Goal: Task Accomplishment & Management: Use online tool/utility

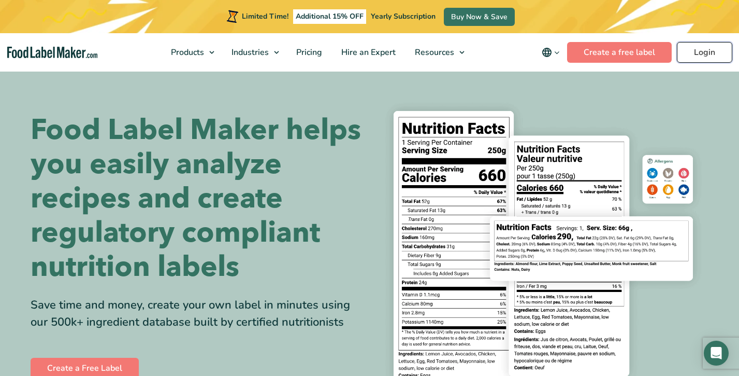
click at [699, 46] on link "Login" at bounding box center [704, 52] width 55 height 21
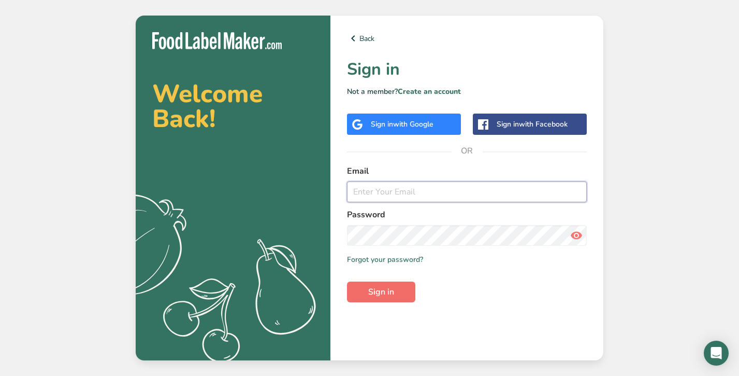
type input "gdewny@gmail.com"
click at [386, 291] on span "Sign in" at bounding box center [381, 291] width 26 height 12
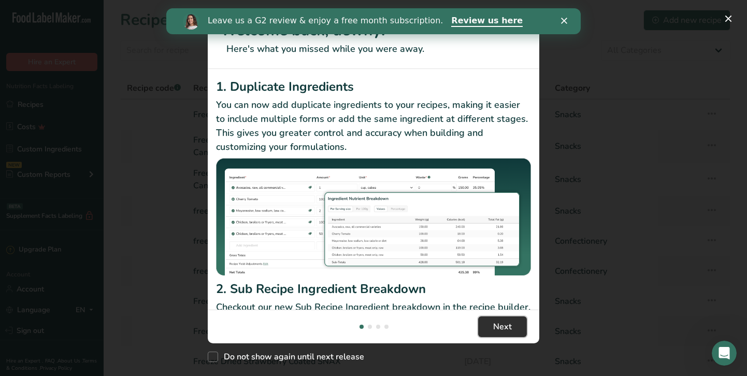
click at [494, 325] on span "Next" at bounding box center [502, 326] width 19 height 12
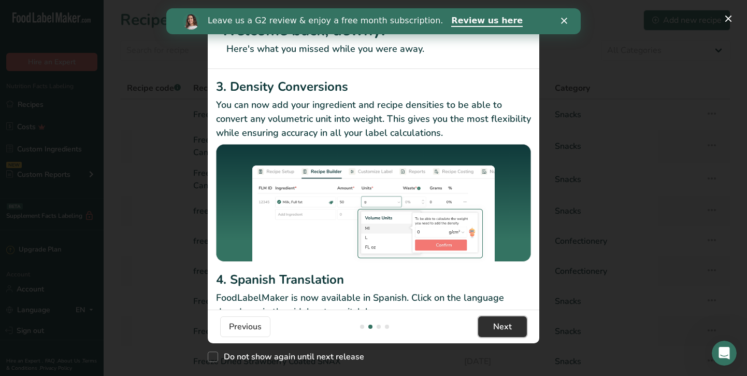
click at [511, 324] on span "Next" at bounding box center [502, 326] width 19 height 12
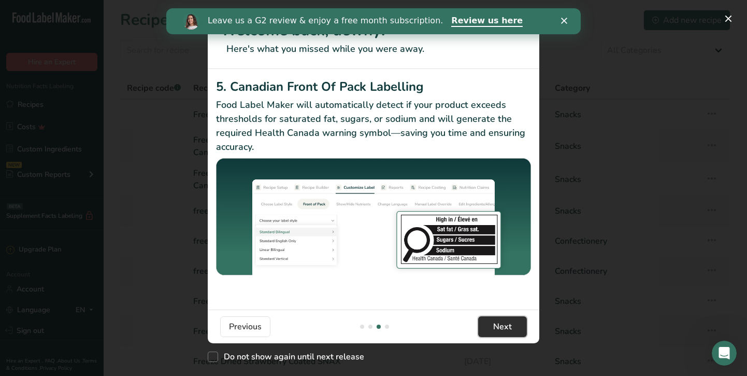
click at [492, 325] on button "Next" at bounding box center [502, 326] width 49 height 21
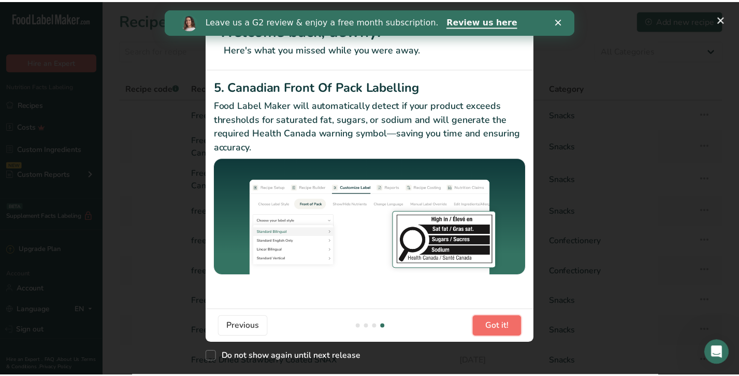
scroll to position [0, 994]
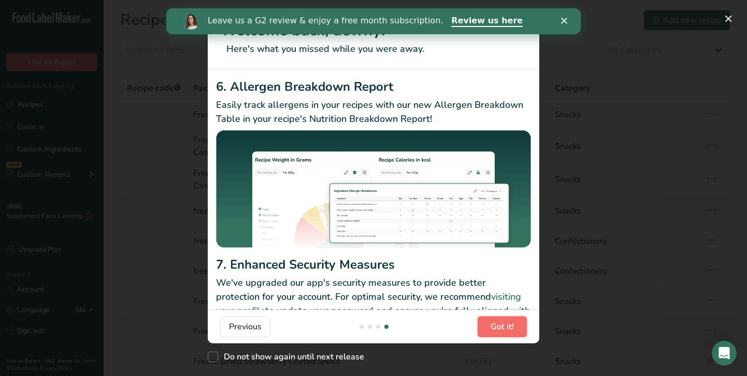
click at [492, 325] on span "Got it!" at bounding box center [501, 326] width 23 height 12
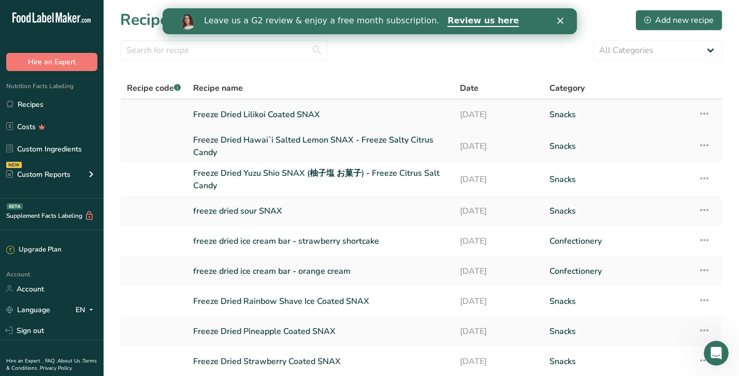
click at [705, 113] on icon at bounding box center [704, 113] width 12 height 19
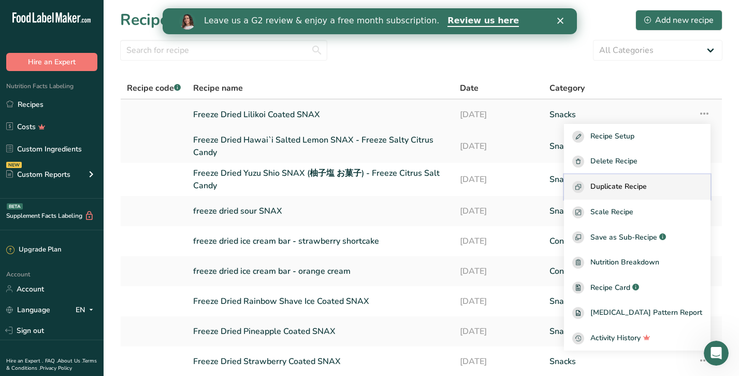
click at [647, 183] on span "Duplicate Recipe" at bounding box center [618, 187] width 56 height 12
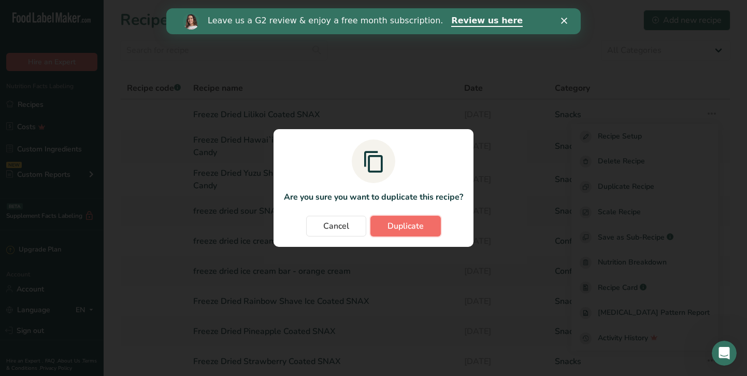
click at [389, 226] on span "Duplicate" at bounding box center [405, 226] width 36 height 12
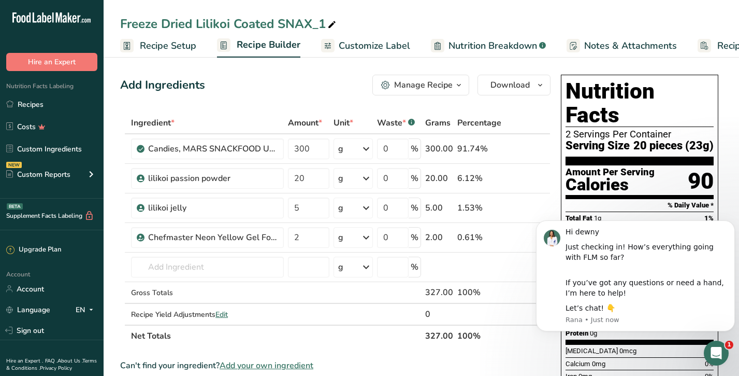
click at [334, 23] on icon at bounding box center [331, 25] width 9 height 15
drag, startPoint x: 196, startPoint y: 25, endPoint x: 232, endPoint y: 22, distance: 35.4
click at [232, 22] on input "Freeze Dried Lilikoi Coated SNAX_1" at bounding box center [421, 24] width 602 height 19
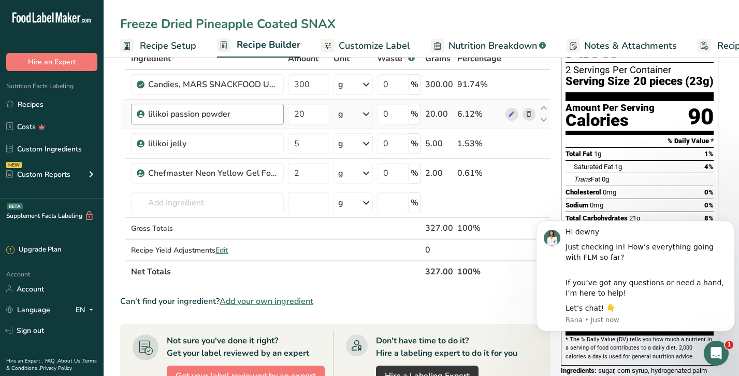
scroll to position [52, 0]
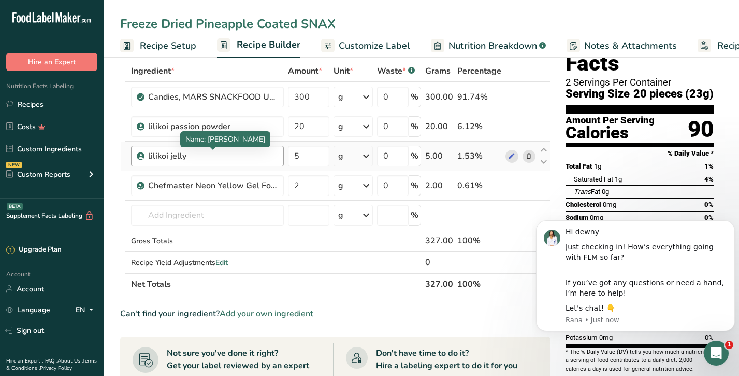
type input "Freeze Dried Pineapple Coated SNAX"
click at [221, 155] on div "lilikoi jelly" at bounding box center [212, 156] width 129 height 12
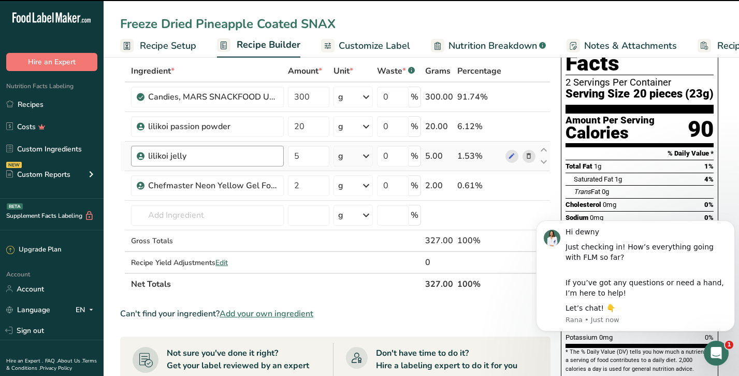
click at [183, 156] on div "lilikoi jelly" at bounding box center [212, 156] width 129 height 12
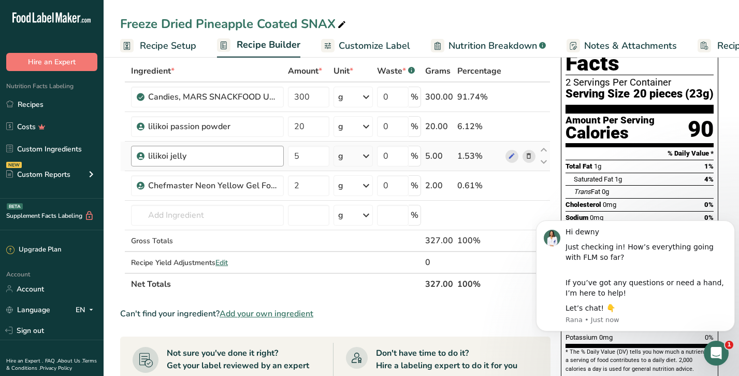
drag, startPoint x: 186, startPoint y: 157, endPoint x: 147, endPoint y: 155, distance: 39.4
click at [147, 155] on div "lilikoi jelly" at bounding box center [207, 156] width 153 height 21
click at [512, 153] on icon at bounding box center [511, 156] width 7 height 11
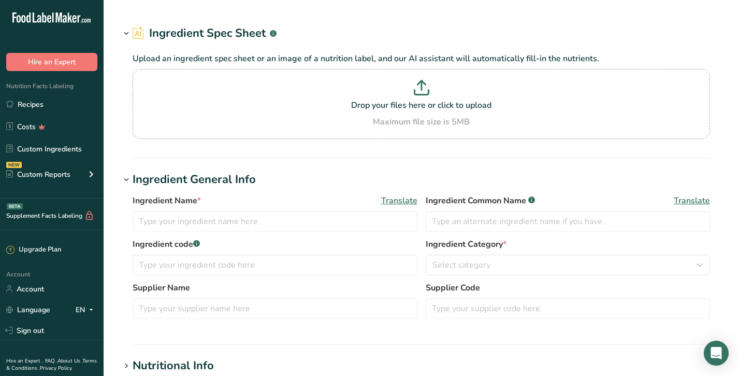
type input "lilikoi jelly"
type input "passion fruit jelly"
type input "Hawaiian Sun"
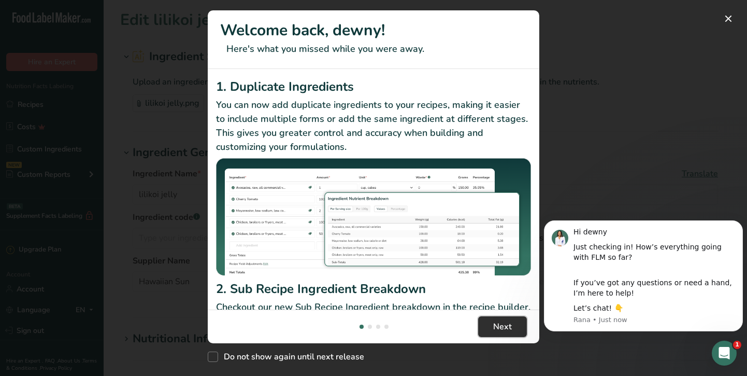
click at [511, 323] on span "Next" at bounding box center [502, 326] width 19 height 12
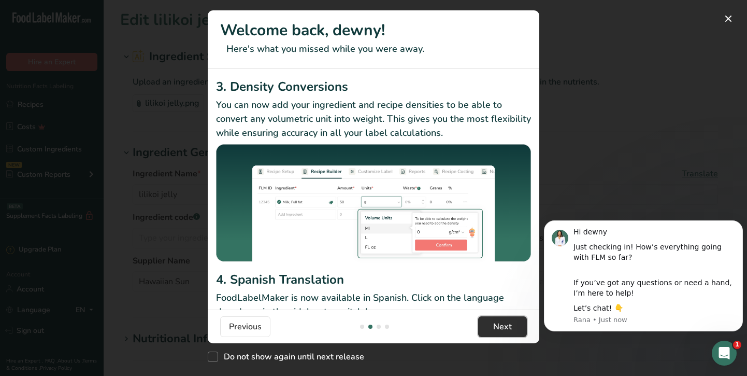
click at [511, 323] on span "Next" at bounding box center [502, 326] width 19 height 12
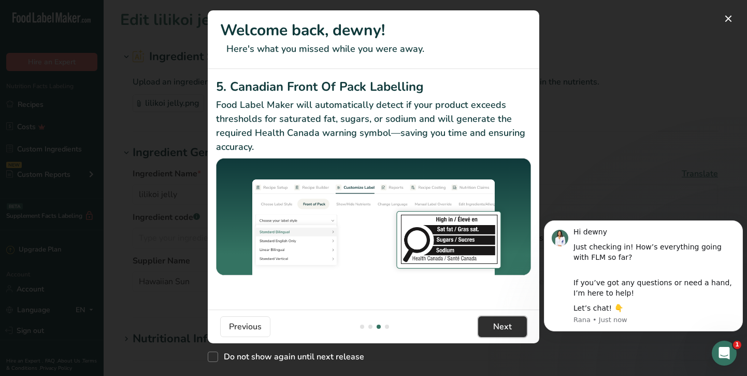
click at [511, 323] on span "Next" at bounding box center [502, 326] width 19 height 12
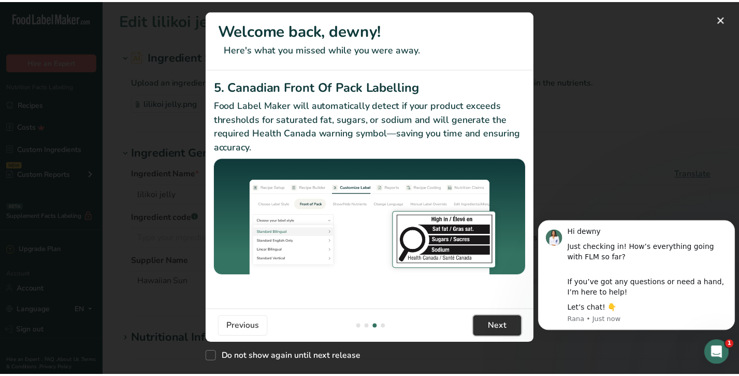
scroll to position [0, 994]
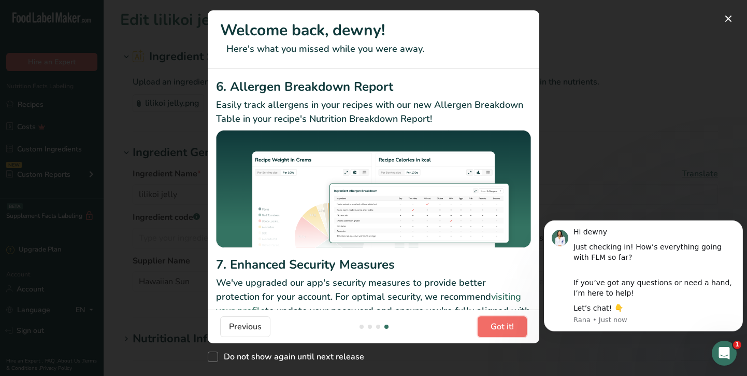
click at [510, 323] on span "Got it!" at bounding box center [501, 326] width 23 height 12
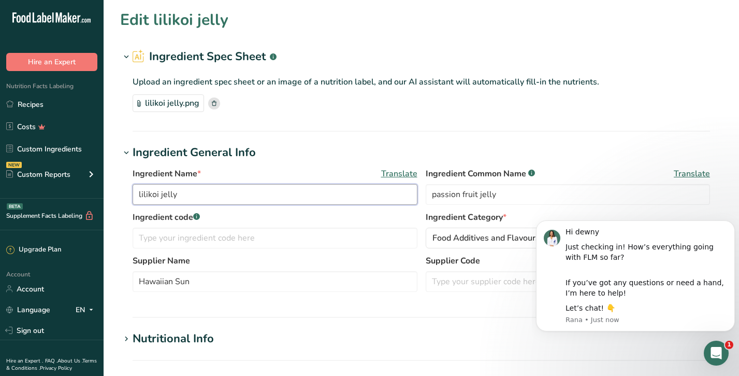
drag, startPoint x: 183, startPoint y: 196, endPoint x: 137, endPoint y: 196, distance: 46.1
click at [137, 196] on input "lilikoi jelly" at bounding box center [275, 194] width 285 height 21
type input "pineapple syrup"
drag, startPoint x: 511, startPoint y: 198, endPoint x: 414, endPoint y: 201, distance: 96.4
click at [414, 201] on div "Ingredient Name * Translate pineapple syrup Ingredient Common Name .a-a{fill:#3…" at bounding box center [422, 189] width 578 height 44
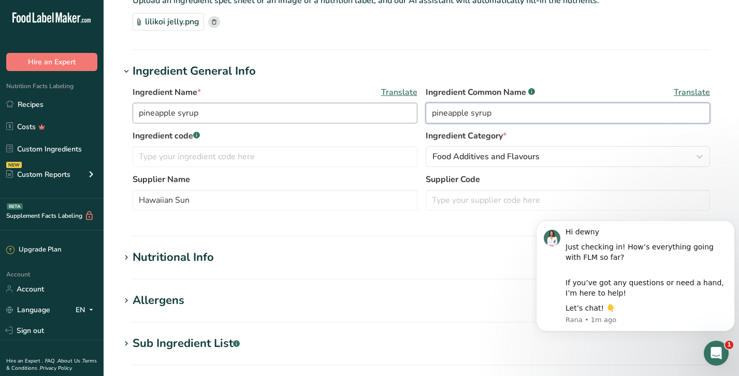
scroll to position [104, 0]
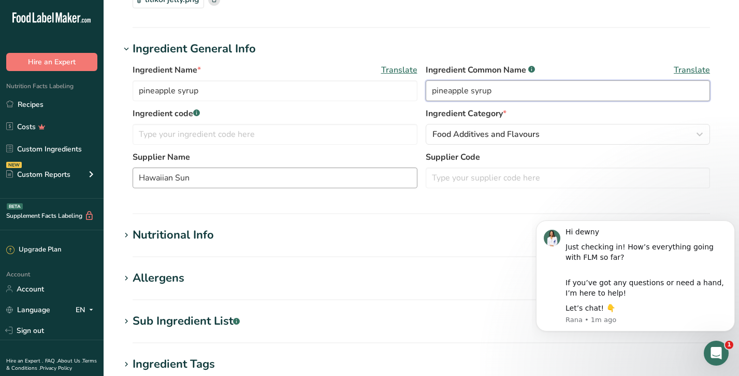
type input "pineapple syrup"
drag, startPoint x: 204, startPoint y: 176, endPoint x: -5, endPoint y: 169, distance: 208.3
click at [0, 169] on html ".a-20{fill:#fff;} Hire an Expert Nutrition Facts Labeling Recipes Costs Custom …" at bounding box center [369, 246] width 739 height 701
type input "Torani"
click at [301, 91] on input "pineapple syrup" at bounding box center [275, 90] width 285 height 21
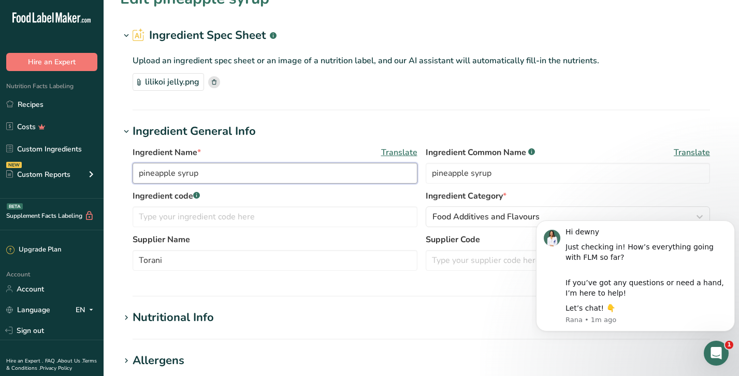
scroll to position [0, 0]
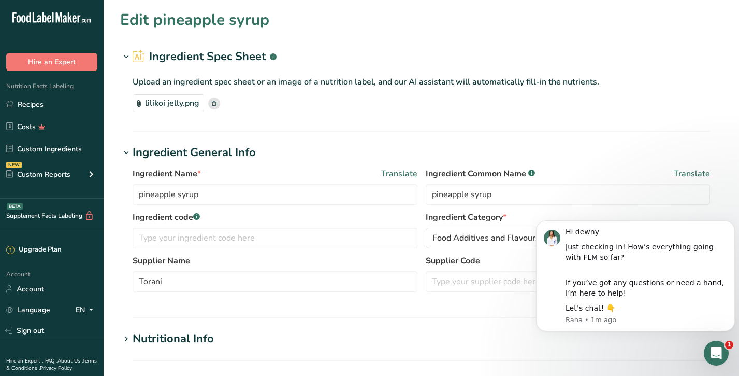
click at [211, 99] on rect at bounding box center [214, 103] width 12 height 12
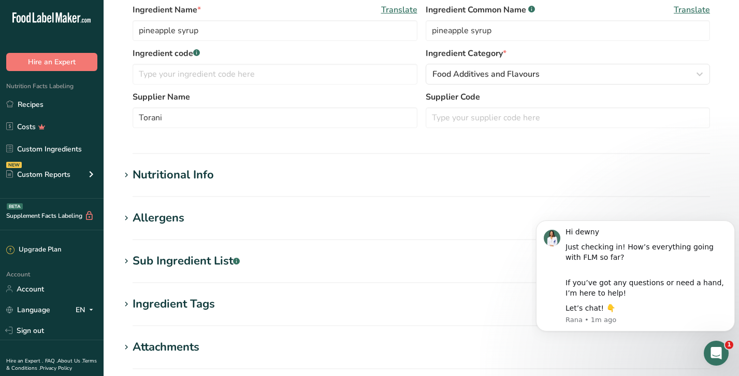
scroll to position [207, 0]
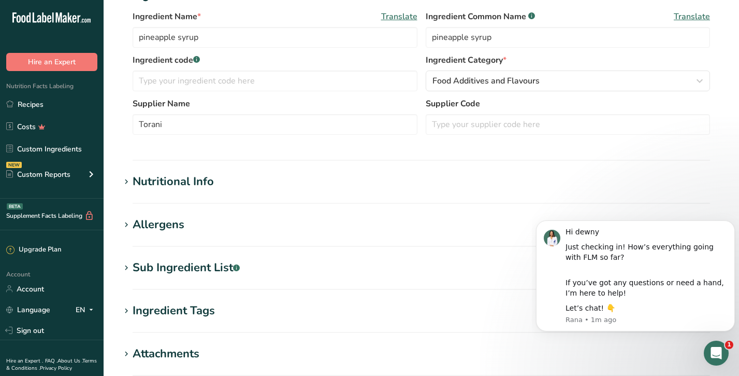
click at [219, 178] on h1 "Nutritional Info" at bounding box center [421, 181] width 602 height 17
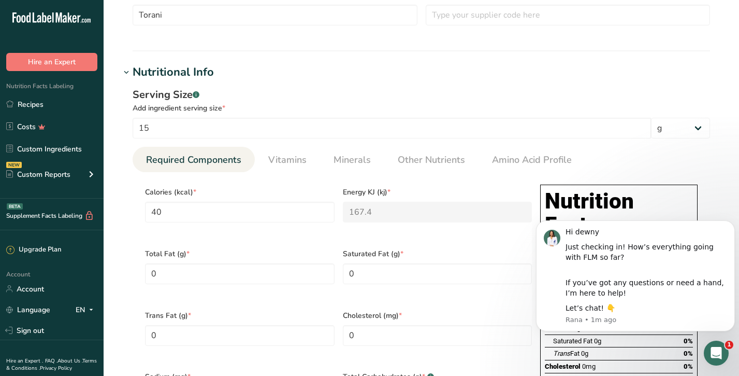
scroll to position [311, 0]
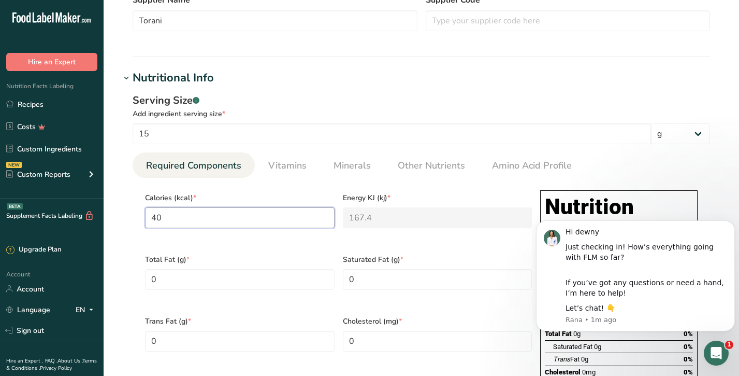
click at [198, 214] on input "40" at bounding box center [240, 217] width 190 height 21
drag, startPoint x: 196, startPoint y: 217, endPoint x: 98, endPoint y: 228, distance: 98.0
click at [98, 228] on div ".a-20{fill:#fff;} Hire an Expert Nutrition Facts Labeling Recipes Costs Custom …" at bounding box center [369, 306] width 739 height 1234
click at [253, 277] on Fat "0" at bounding box center [240, 279] width 190 height 21
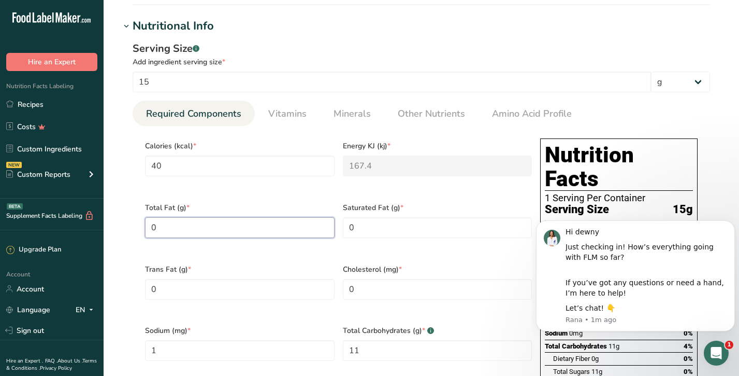
scroll to position [414, 0]
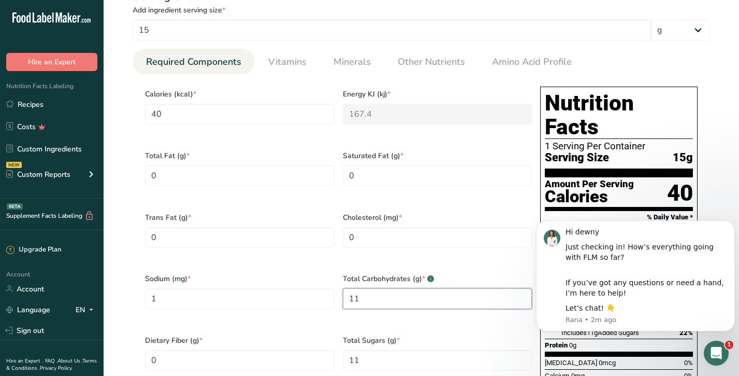
drag, startPoint x: 369, startPoint y: 284, endPoint x: 344, endPoint y: 287, distance: 24.5
click at [344, 288] on Carbohydrates "11" at bounding box center [438, 298] width 190 height 21
type Carbohydrates "9"
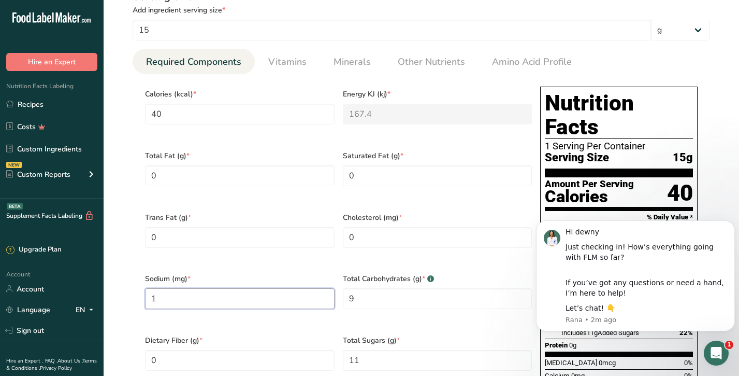
drag, startPoint x: 238, startPoint y: 293, endPoint x: 152, endPoint y: 287, distance: 86.2
click at [153, 288] on input "1" at bounding box center [240, 298] width 190 height 21
type input "0"
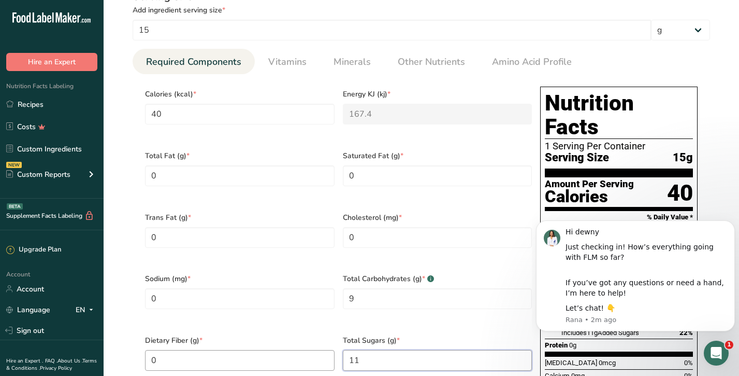
drag, startPoint x: 381, startPoint y: 345, endPoint x: 318, endPoint y: 345, distance: 62.7
click at [318, 345] on div "Calories (kcal) * 40 Energy KJ (kj) * 167.4 Total Fat (g) * 0 Saturated Fat (g)…" at bounding box center [338, 266] width 395 height 369
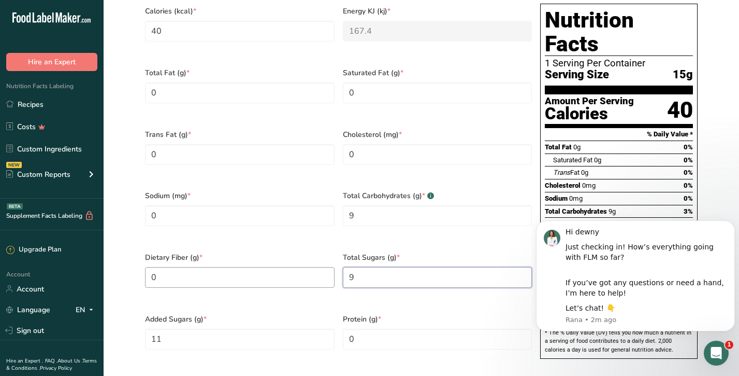
scroll to position [518, 0]
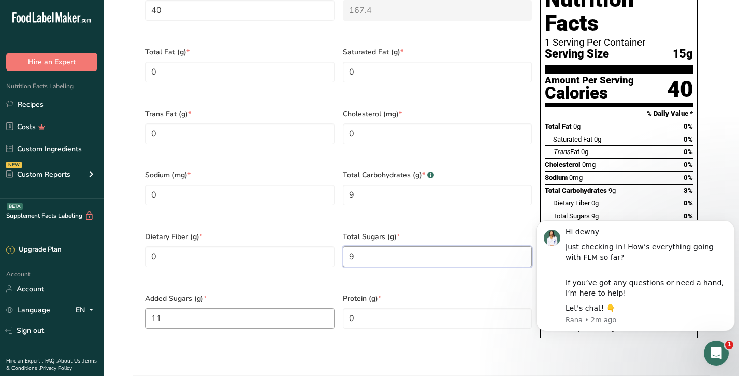
type Sugars "9"
drag, startPoint x: 184, startPoint y: 299, endPoint x: 71, endPoint y: 281, distance: 113.8
click at [71, 281] on div ".a-20{fill:#fff;} Hire an Expert Nutrition Facts Labeling Recipes Costs Custom …" at bounding box center [369, 99] width 739 height 1234
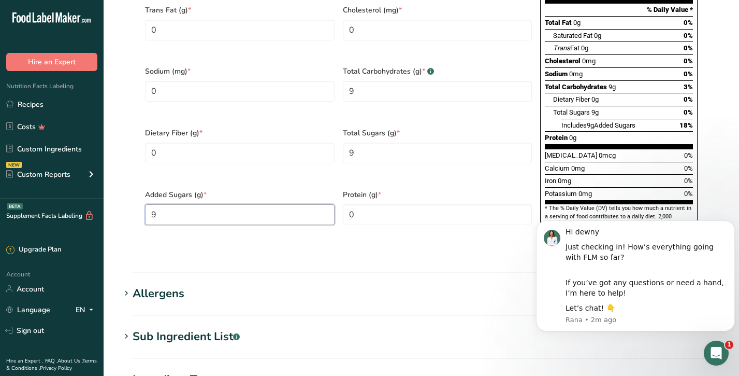
scroll to position [725, 0]
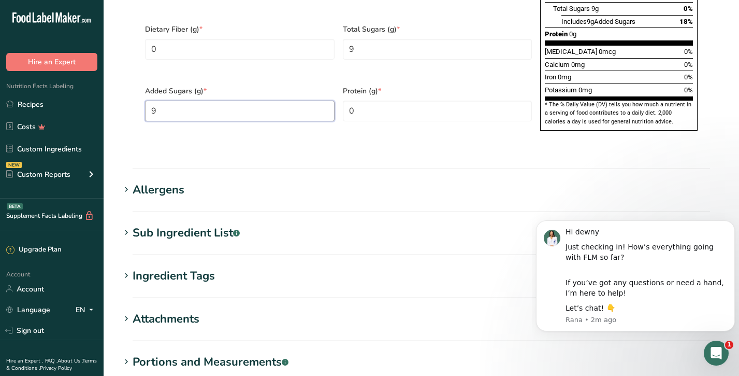
type Sugars "9"
click at [177, 181] on div "Allergens" at bounding box center [159, 189] width 52 height 17
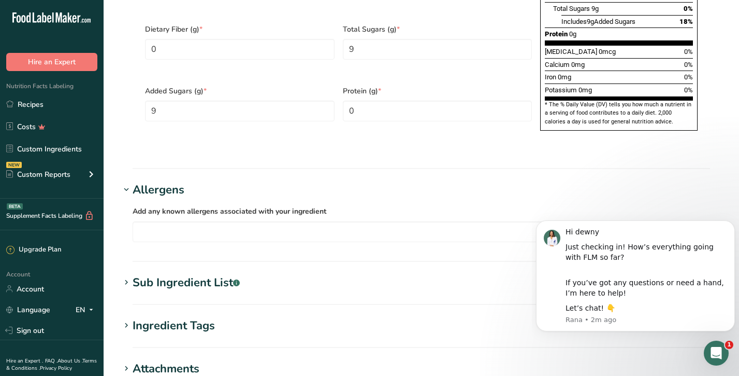
click at [189, 274] on div "Sub Ingredient List .a-a{fill:#347362;}.b-a{fill:#fff;}" at bounding box center [186, 282] width 107 height 17
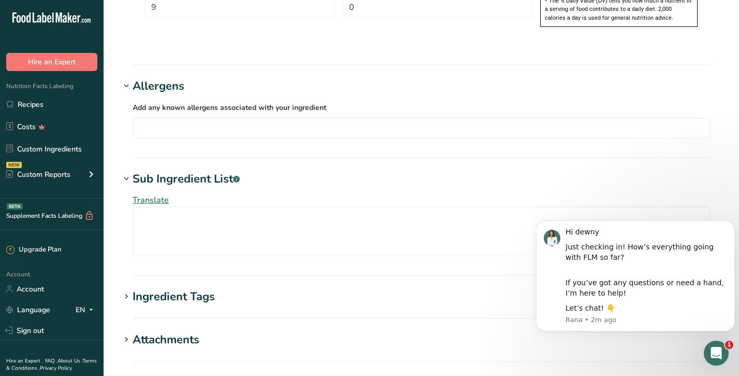
click at [187, 288] on div "Ingredient Tags" at bounding box center [174, 296] width 82 height 17
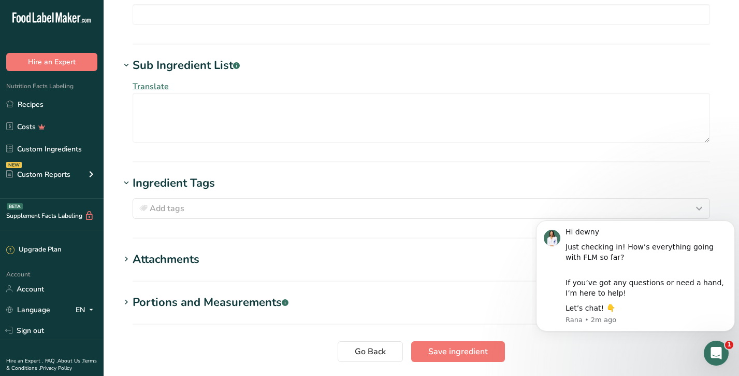
scroll to position [984, 0]
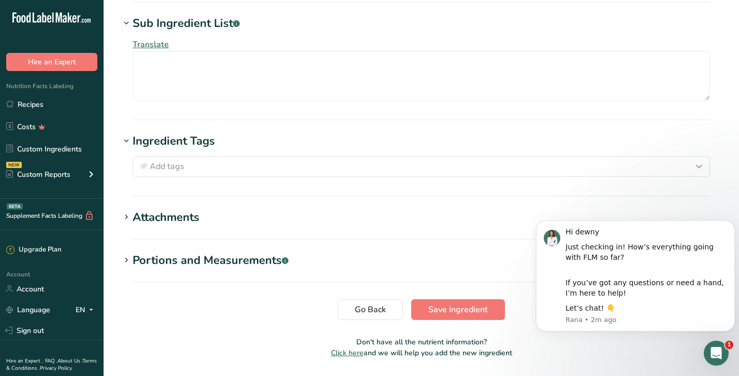
click at [176, 209] on div "Attachments" at bounding box center [166, 217] width 67 height 17
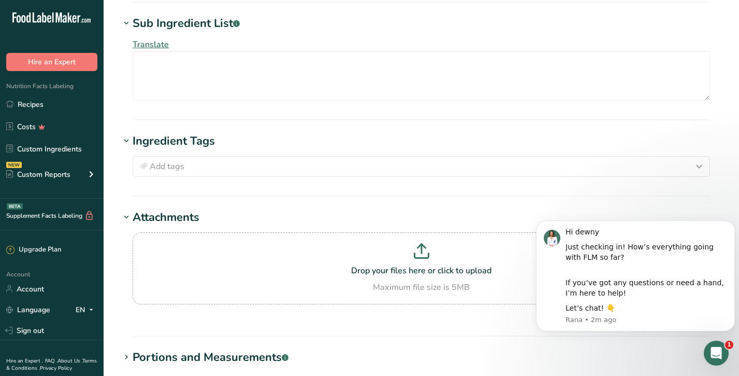
click at [211, 349] on div "Portions and Measurements .a-a{fill:#347362;}.b-a{fill:#fff;}" at bounding box center [211, 357] width 156 height 17
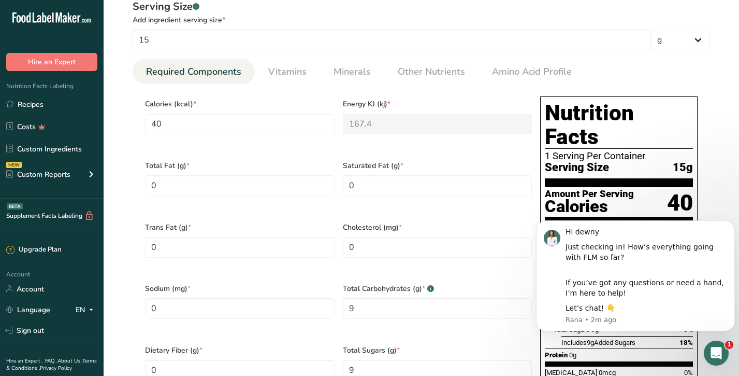
scroll to position [363, 0]
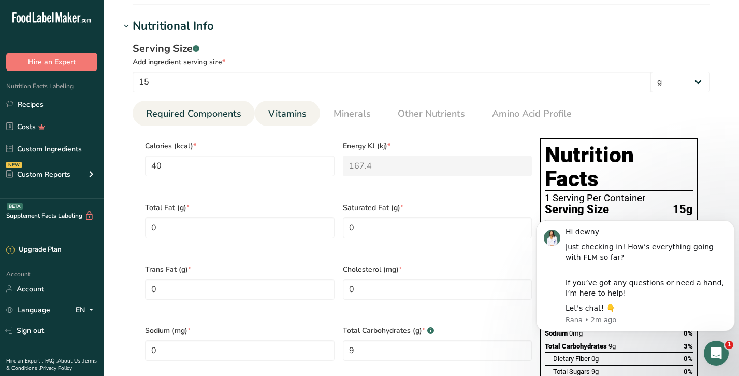
click at [288, 109] on span "Vitamins" at bounding box center [287, 114] width 38 height 14
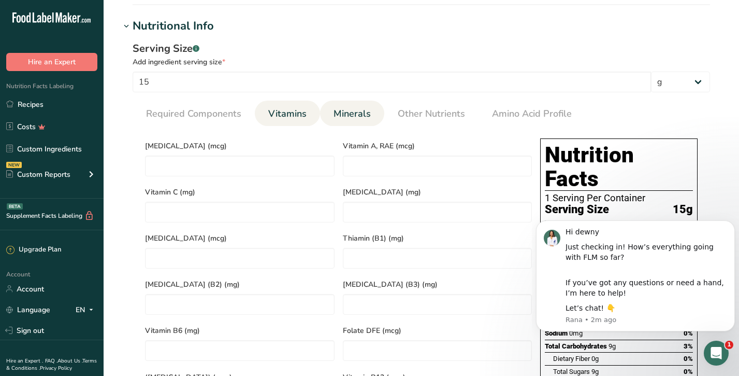
click at [347, 108] on span "Minerals" at bounding box center [352, 114] width 37 height 14
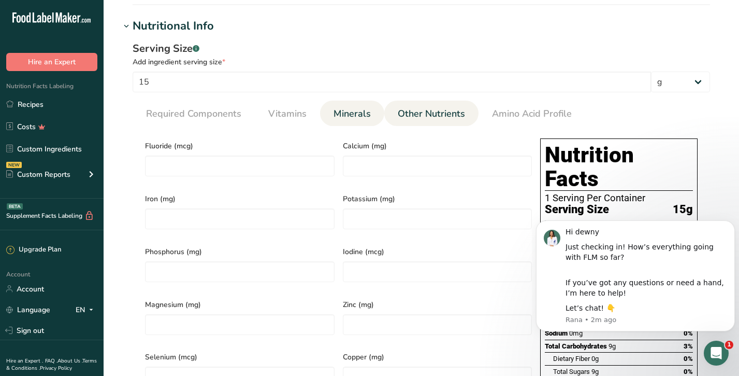
click at [412, 109] on span "Other Nutrients" at bounding box center [431, 114] width 67 height 14
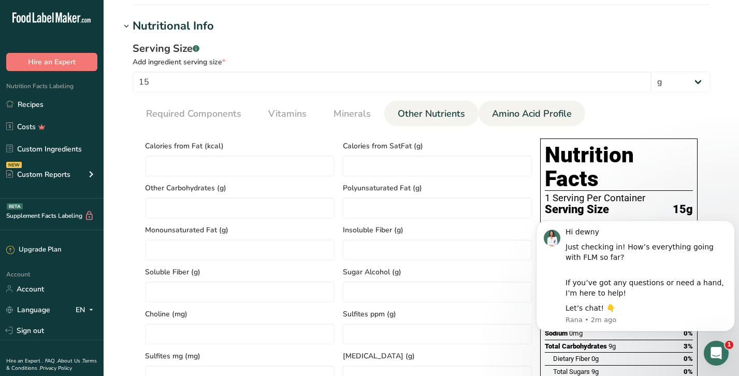
click at [518, 112] on span "Amino Acid Profile" at bounding box center [532, 114] width 80 height 14
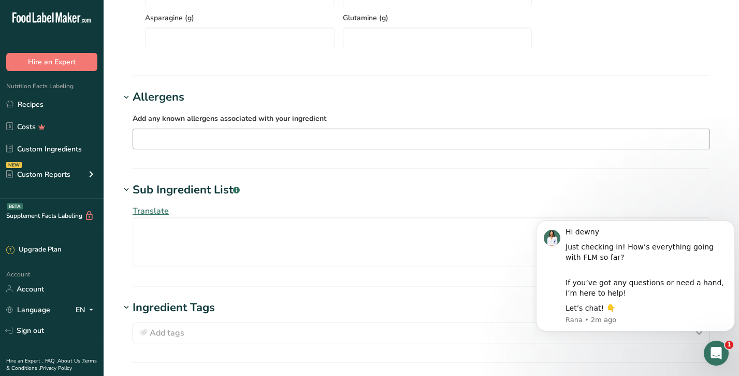
scroll to position [881, 0]
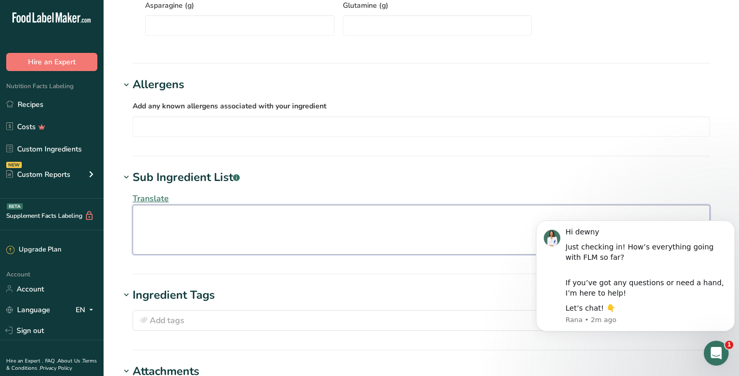
click at [221, 226] on textarea at bounding box center [422, 230] width 578 height 50
type textarea "P"
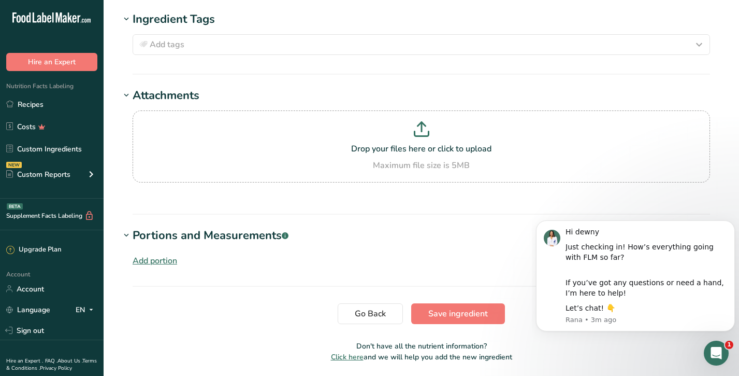
scroll to position [1192, 0]
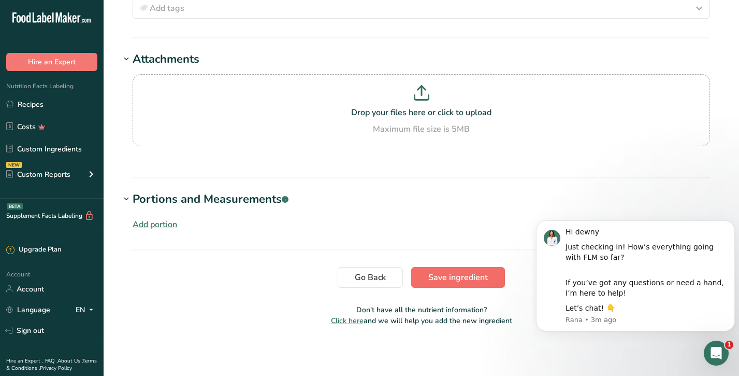
type textarea "pure cane sugar, natural flavors, citric acid, sodium benzoate,potassium sorbat…"
click at [446, 271] on span "Save ingredient" at bounding box center [458, 277] width 60 height 12
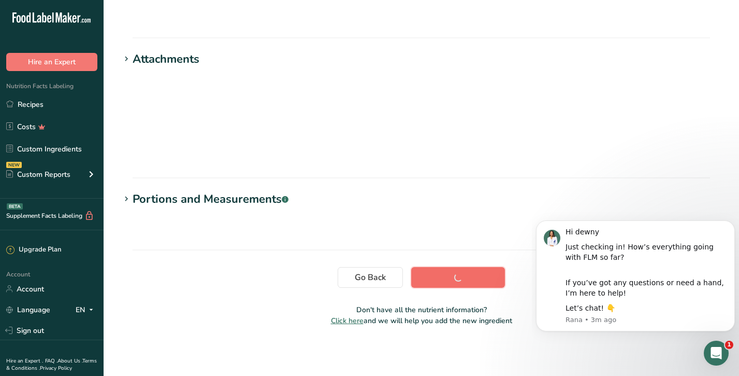
scroll to position [129, 0]
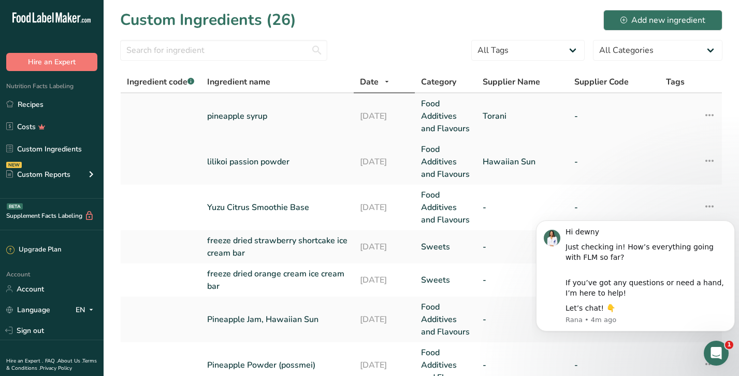
drag, startPoint x: 50, startPoint y: 103, endPoint x: 173, endPoint y: 95, distance: 123.0
click at [50, 103] on link "Recipes" at bounding box center [52, 104] width 104 height 20
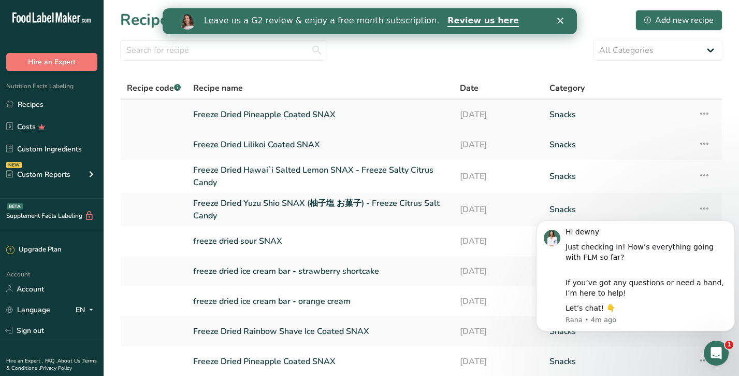
click at [254, 115] on link "Freeze Dried Pineapple Coated SNAX" at bounding box center [320, 115] width 254 height 22
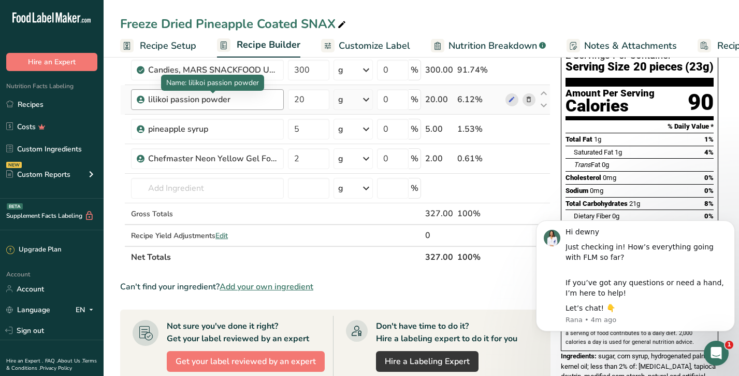
scroll to position [104, 0]
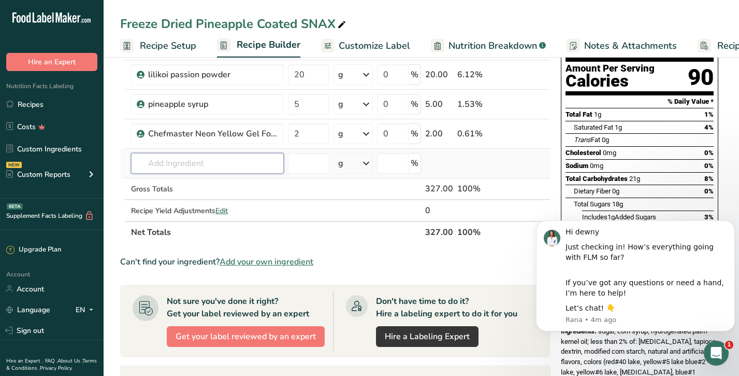
click at [247, 161] on input "text" at bounding box center [207, 163] width 153 height 21
type input "p"
type input "t"
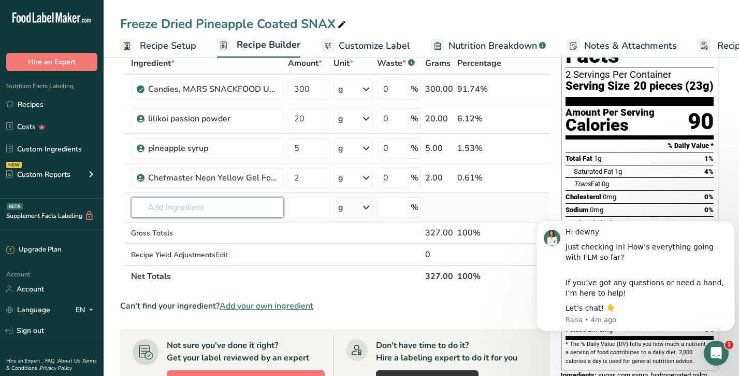
scroll to position [0, 0]
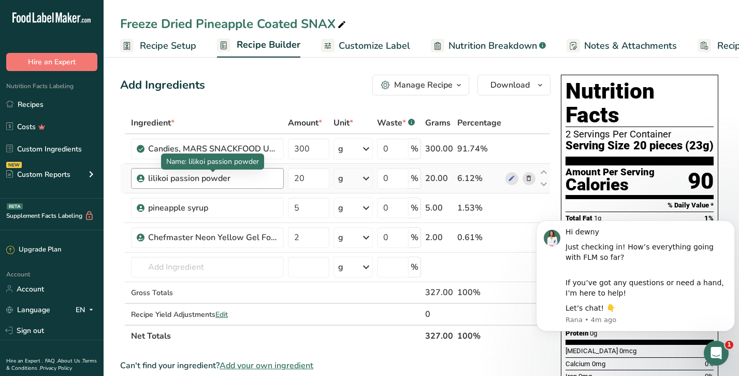
click at [247, 175] on div "lilikoi passion powder" at bounding box center [212, 178] width 129 height 12
click at [259, 183] on div "lilikoi passion powder" at bounding box center [212, 178] width 129 height 12
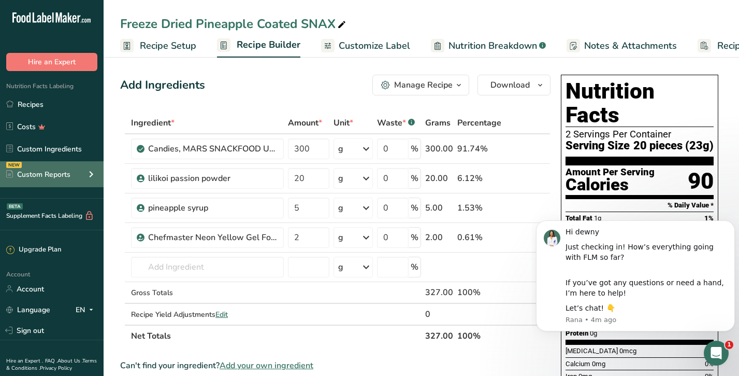
drag, startPoint x: 258, startPoint y: 180, endPoint x: 64, endPoint y: 186, distance: 194.8
click at [64, 186] on div ".a-20{fill:#fff;} Hire an Expert Nutrition Facts Labeling Recipes Costs Custom …" at bounding box center [369, 370] width 739 height 741
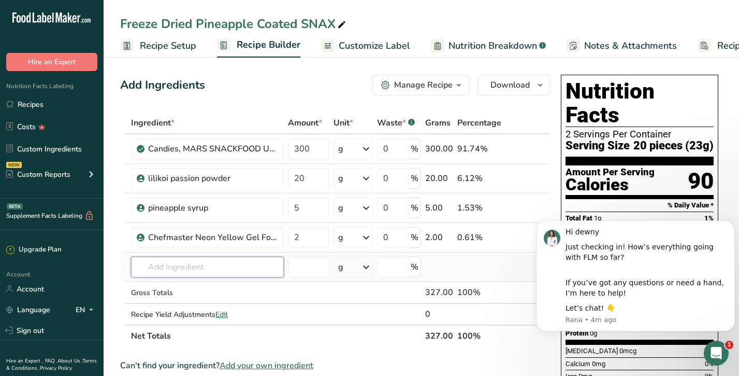
click at [207, 264] on input "text" at bounding box center [207, 266] width 153 height 21
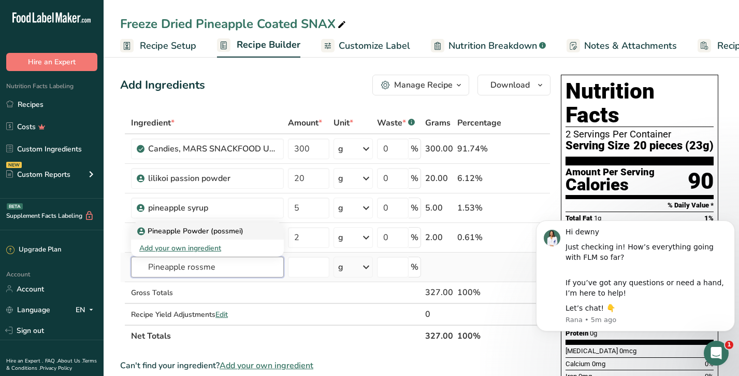
type input "Pineapple rossme"
click at [229, 227] on p "Pineapple Powder (possmei)" at bounding box center [191, 230] width 104 height 11
type input "Pineapple Powder (possmei)"
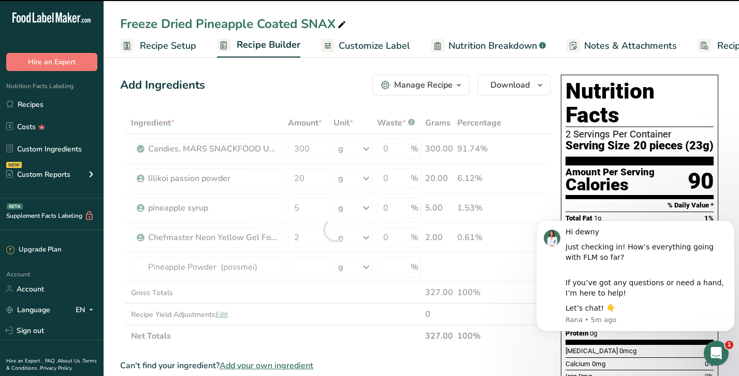
type input "0"
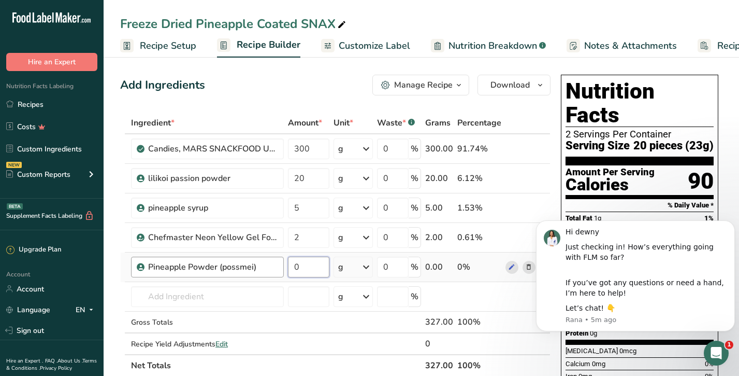
drag, startPoint x: 313, startPoint y: 266, endPoint x: 282, endPoint y: 263, distance: 31.2
click at [282, 263] on tr "Pineapple Powder (possmei) 0 g Weight Units g kg mg See more Volume Units l Vol…" at bounding box center [335, 267] width 429 height 30
type input "20"
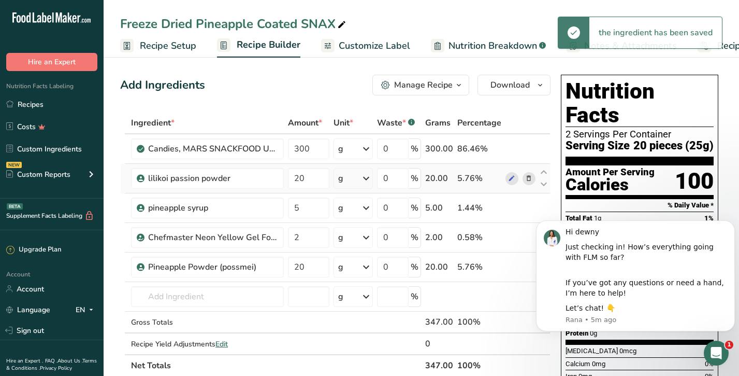
click at [527, 178] on icon at bounding box center [528, 178] width 7 height 11
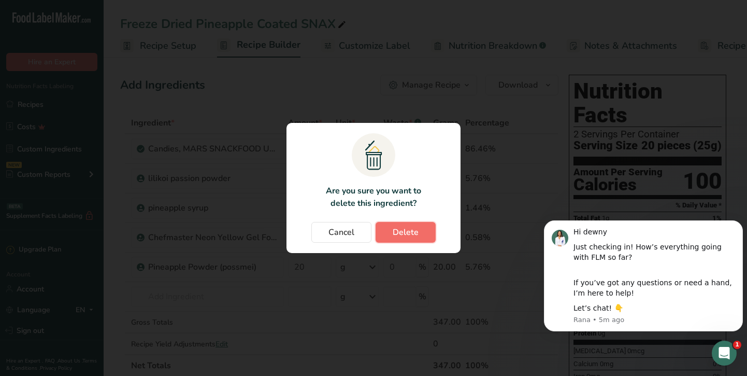
click at [396, 238] on button "Delete" at bounding box center [406, 232] width 60 height 21
type input "5"
type input "2"
type input "20"
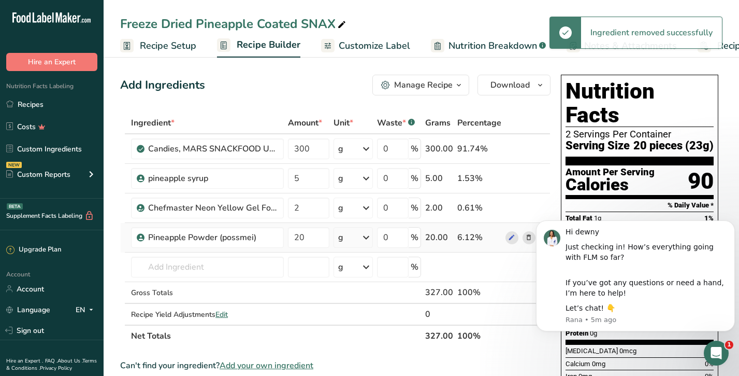
click at [486, 239] on div "6.12%" at bounding box center [479, 237] width 44 height 12
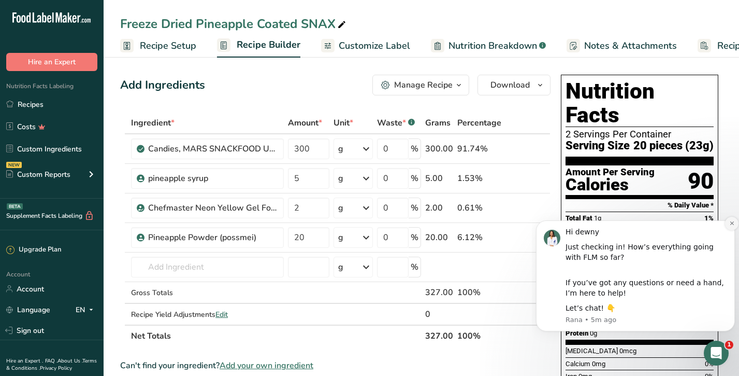
click at [731, 224] on icon "Dismiss notification" at bounding box center [732, 223] width 4 height 4
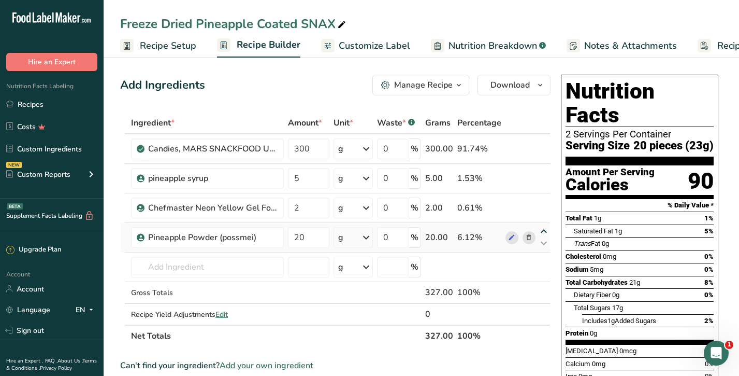
click at [544, 232] on icon at bounding box center [544, 231] width 12 height 8
type input "20"
type input "2"
click at [544, 232] on icon at bounding box center [544, 231] width 12 height 8
type input "2"
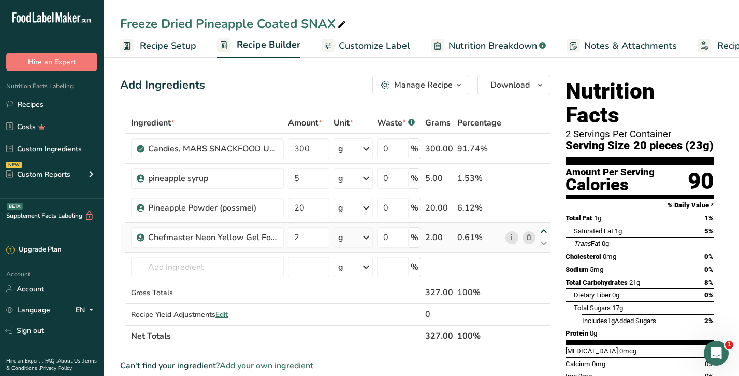
type input "20"
click at [544, 232] on icon at bounding box center [544, 231] width 12 height 8
type input "20"
type input "2"
click at [545, 200] on icon at bounding box center [544, 202] width 12 height 8
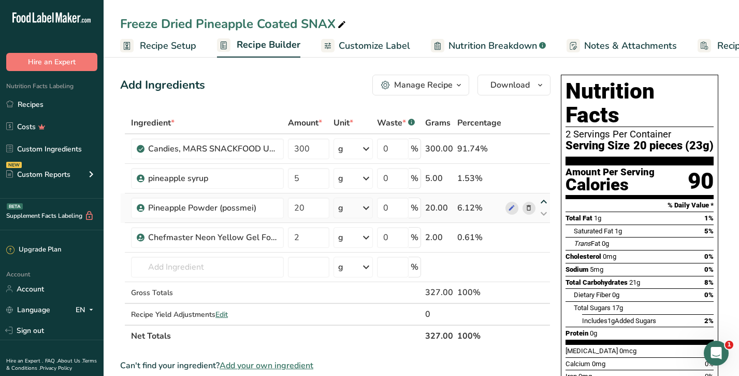
type input "20"
type input "5"
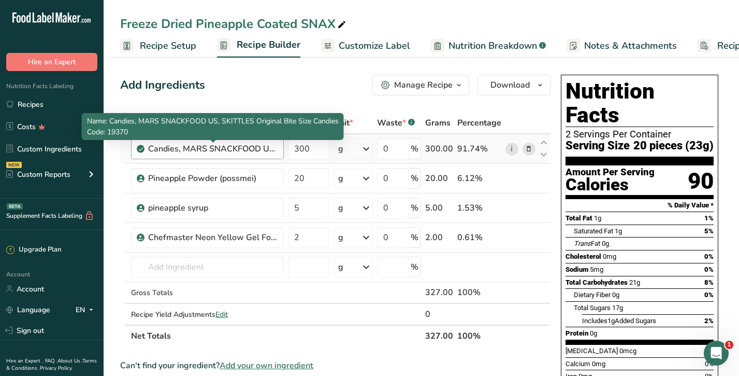
click at [220, 147] on div "Candies, MARS SNACKFOOD US, SKITTLES Original Bite Size Candies" at bounding box center [212, 148] width 129 height 12
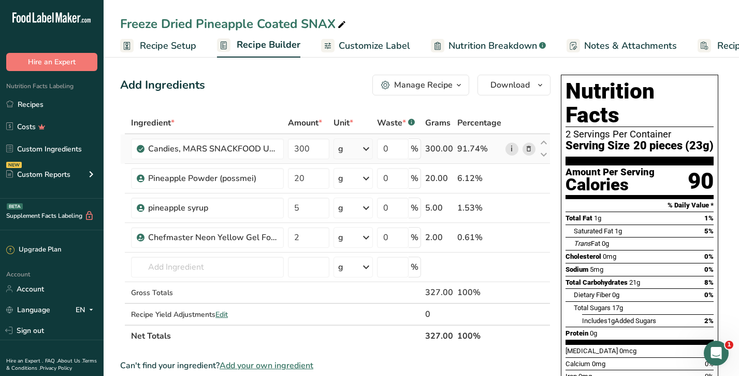
click at [507, 150] on link "i" at bounding box center [512, 148] width 13 height 13
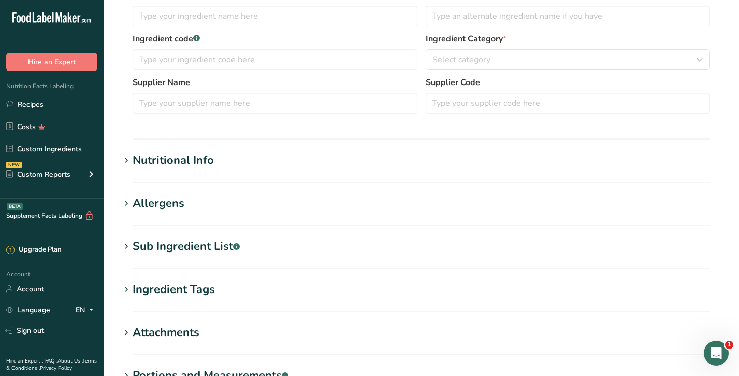
type input "Candies, MARS SNACKFOOD US, SKITTLES Original Bite Size Candies"
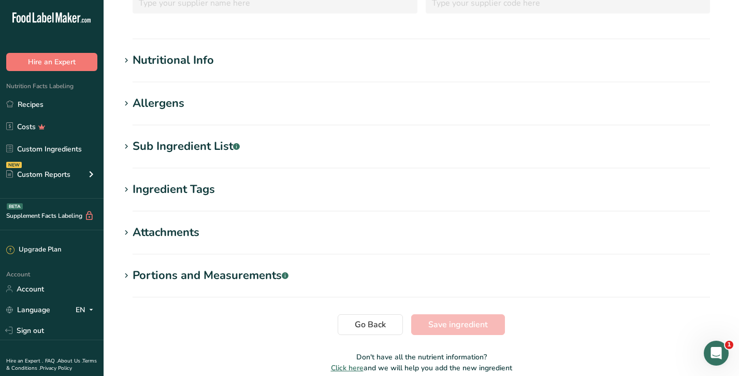
scroll to position [260, 0]
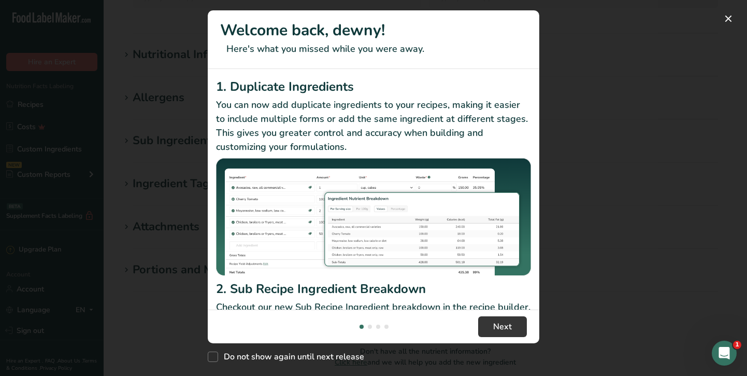
click at [564, 138] on div "New Features" at bounding box center [373, 188] width 747 height 376
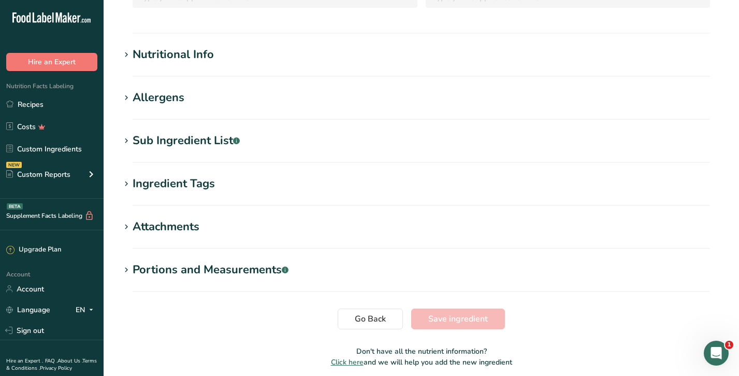
click at [124, 179] on icon at bounding box center [126, 184] width 9 height 15
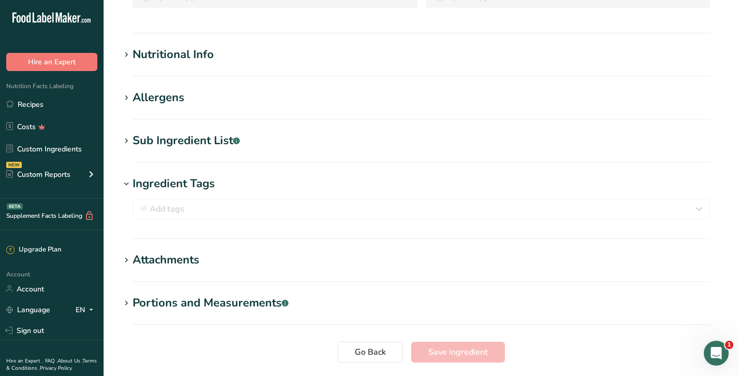
click at [128, 140] on icon at bounding box center [126, 141] width 9 height 15
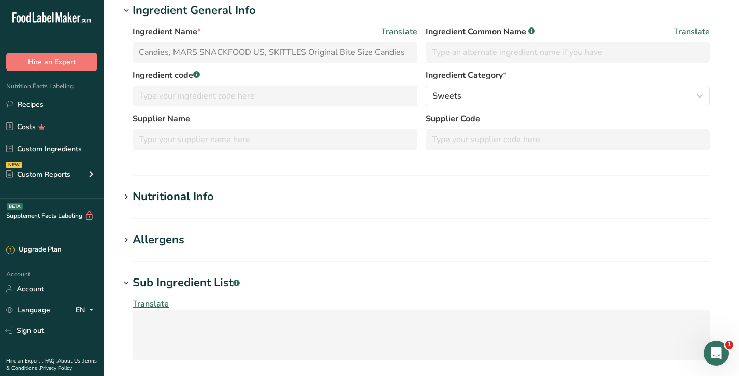
scroll to position [0, 0]
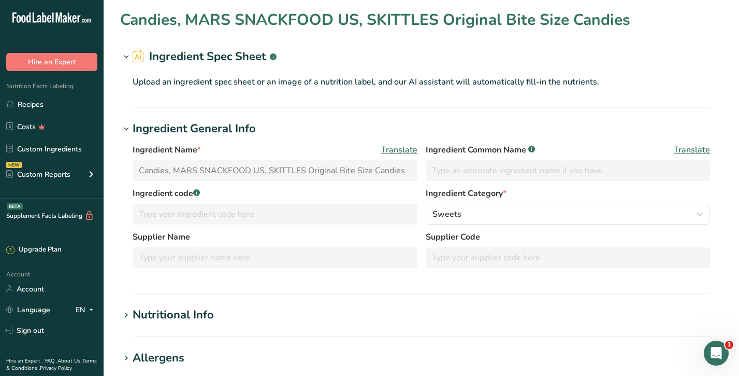
click at [124, 54] on icon at bounding box center [126, 57] width 9 height 15
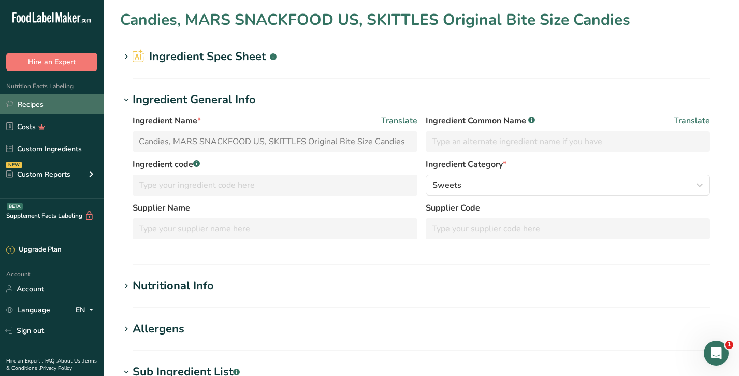
click at [60, 99] on link "Recipes" at bounding box center [52, 104] width 104 height 20
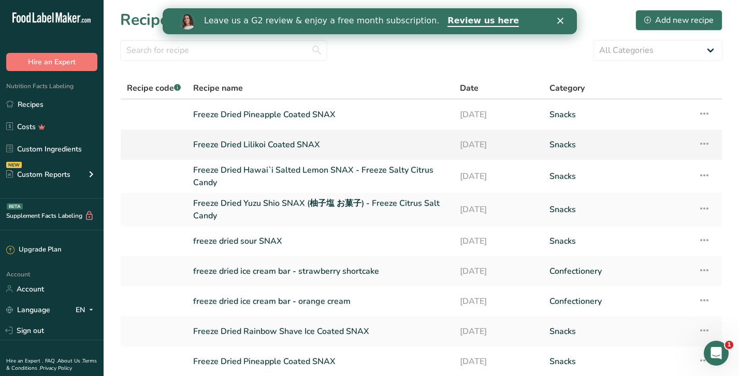
click at [333, 146] on link "Freeze Dried Lilikoi Coated SNAX" at bounding box center [320, 145] width 254 height 22
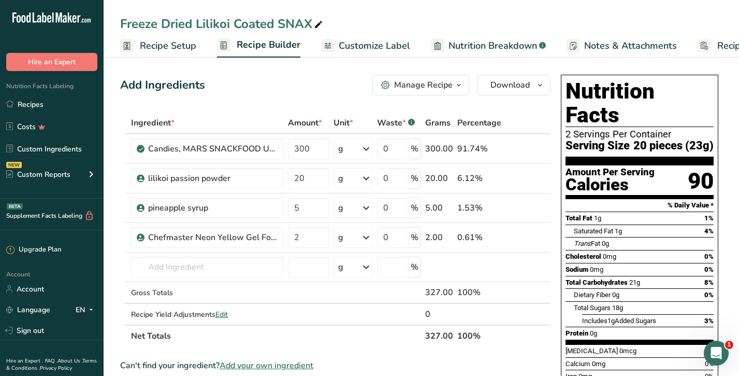
click at [395, 47] on span "Customize Label" at bounding box center [374, 46] width 71 height 14
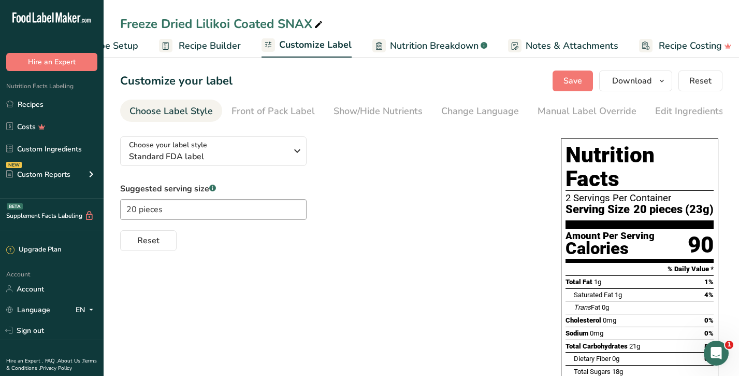
scroll to position [0, 67]
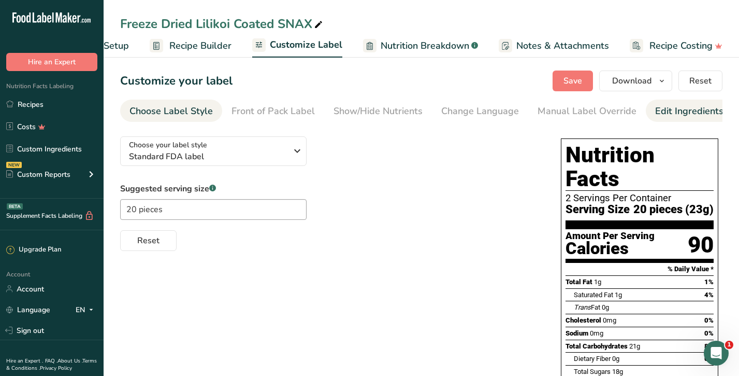
click at [684, 108] on div "Edit Ingredients/Allergens List" at bounding box center [721, 111] width 132 height 14
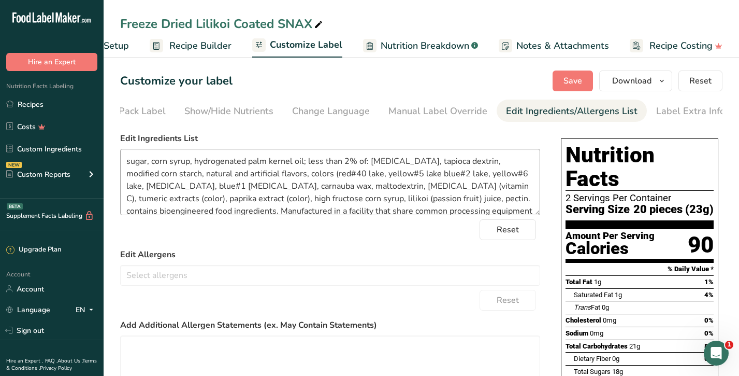
scroll to position [0, 150]
click at [226, 188] on textarea "sugar, corn syrup, hydrogenated palm kernel oil; less than 2% of: citric acid, …" at bounding box center [330, 182] width 420 height 66
drag, startPoint x: 296, startPoint y: 189, endPoint x: 119, endPoint y: 162, distance: 178.7
click at [119, 162] on section "Customize your label Save Download Choose what to show on your downloaded label…" at bounding box center [422, 372] width 636 height 636
click at [31, 99] on link "Recipes" at bounding box center [52, 104] width 104 height 20
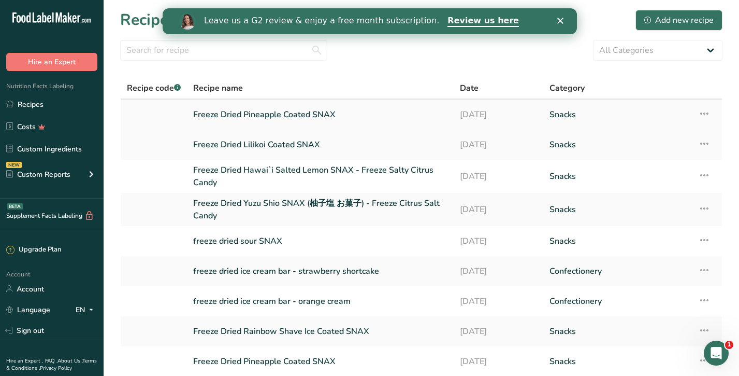
click at [285, 114] on link "Freeze Dried Pineapple Coated SNAX" at bounding box center [320, 115] width 254 height 22
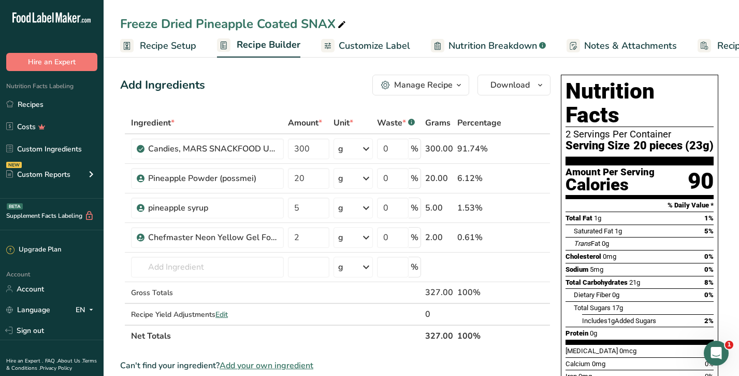
click at [391, 44] on span "Customize Label" at bounding box center [374, 46] width 71 height 14
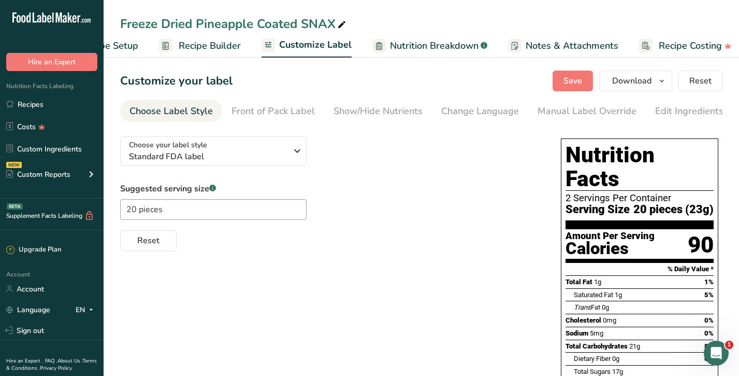
scroll to position [0, 67]
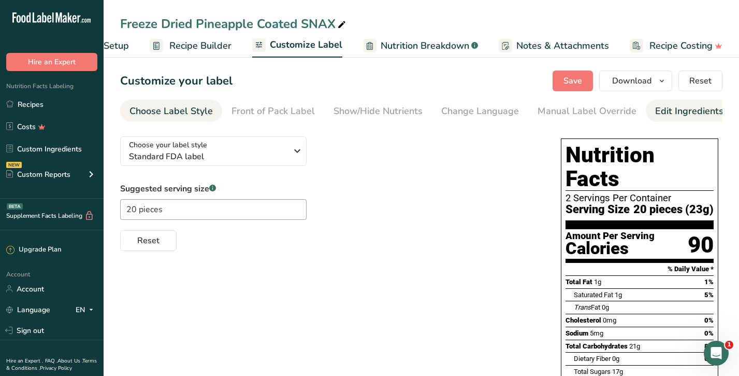
click at [692, 107] on div "Edit Ingredients/Allergens List" at bounding box center [721, 111] width 132 height 14
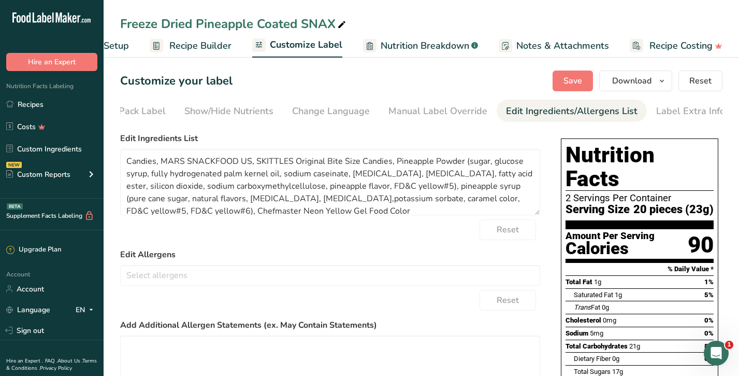
scroll to position [0, 150]
drag, startPoint x: 465, startPoint y: 163, endPoint x: 123, endPoint y: 132, distance: 343.8
click at [123, 132] on div "Choose your label style Standard FDA label USA (FDA) Standard FDA label Tabular…" at bounding box center [330, 295] width 420 height 335
paste textarea "sugar, corn syrup, hydrogenated palm kernel oil; less than 2% of: citric acid, …"
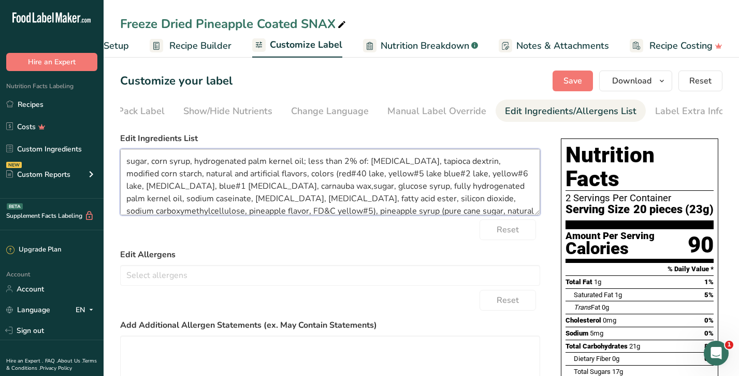
click at [297, 189] on textarea "sugar, corn syrup, hydrogenated palm kernel oil; less than 2% of: citric acid, …" at bounding box center [330, 182] width 420 height 66
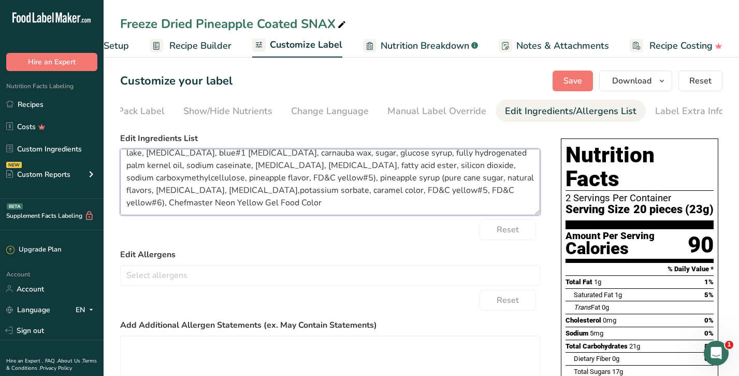
click at [348, 179] on textarea "sugar, corn syrup, hydrogenated palm kernel oil; less than 2% of: citric acid, …" at bounding box center [330, 182] width 420 height 66
drag, startPoint x: 412, startPoint y: 180, endPoint x: 341, endPoint y: 183, distance: 71.6
click at [341, 183] on textarea "sugar, corn syrup, hydrogenated palm kernel oil; less than 2% of: citric acid, …" at bounding box center [330, 182] width 420 height 66
drag, startPoint x: 341, startPoint y: 179, endPoint x: 284, endPoint y: 180, distance: 57.5
click at [284, 180] on textarea "sugar, corn syrup, hydrogenated palm kernel oil; less than 2% of: citric acid, …" at bounding box center [330, 182] width 420 height 66
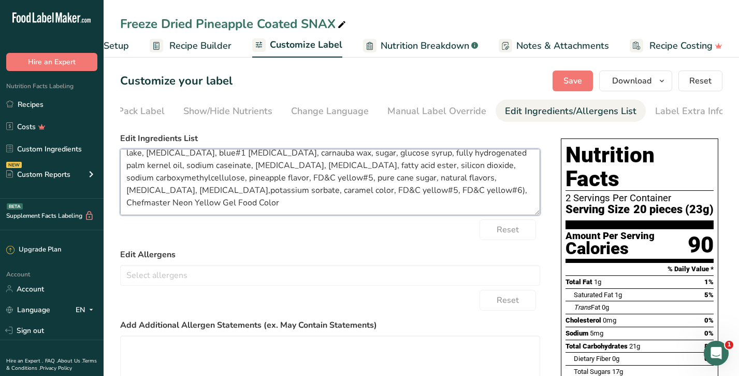
click at [376, 193] on textarea "sugar, corn syrup, hydrogenated palm kernel oil; less than 2% of: citric acid, …" at bounding box center [330, 182] width 420 height 66
drag, startPoint x: 378, startPoint y: 193, endPoint x: 333, endPoint y: 195, distance: 45.7
click at [333, 195] on textarea "sugar, corn syrup, hydrogenated palm kernel oil; less than 2% of: citric acid, …" at bounding box center [330, 182] width 420 height 66
click at [336, 178] on textarea "sugar, corn syrup, hydrogenated palm kernel oil; less than 2% of: citric acid, …" at bounding box center [330, 182] width 420 height 66
drag, startPoint x: 342, startPoint y: 180, endPoint x: 282, endPoint y: 182, distance: 60.7
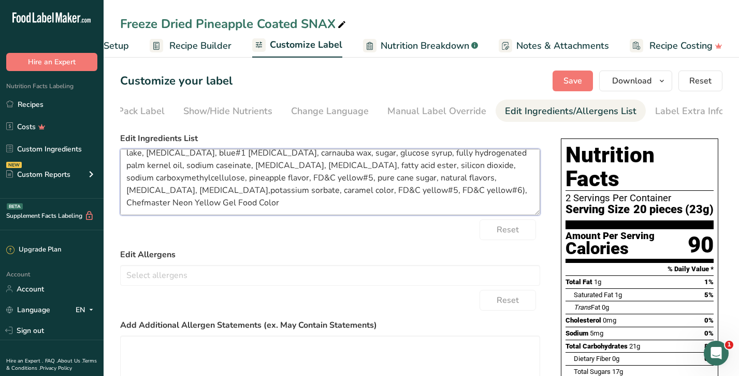
click at [282, 182] on textarea "sugar, corn syrup, hydrogenated palm kernel oil; less than 2% of: citric acid, …" at bounding box center [330, 182] width 420 height 66
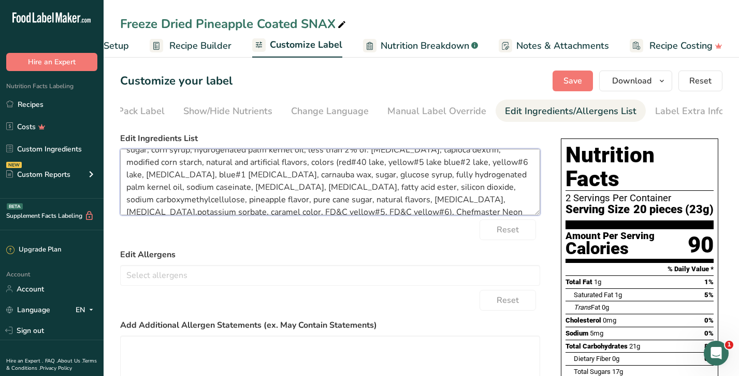
scroll to position [0, 0]
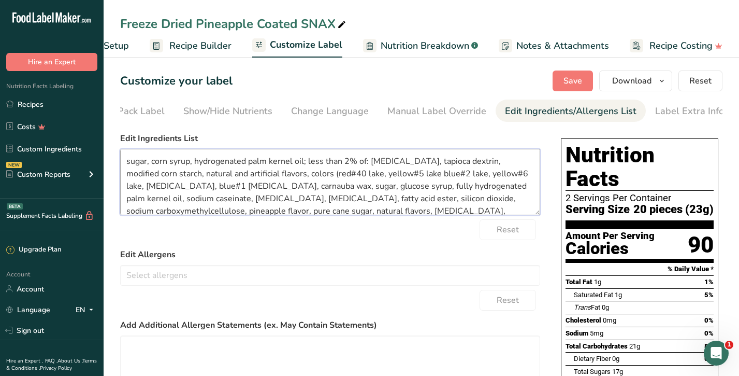
drag, startPoint x: 320, startPoint y: 188, endPoint x: 297, endPoint y: 191, distance: 22.4
click at [297, 191] on textarea "sugar, corn syrup, hydrogenated palm kernel oil; less than 2% of: citric acid, …" at bounding box center [330, 182] width 420 height 66
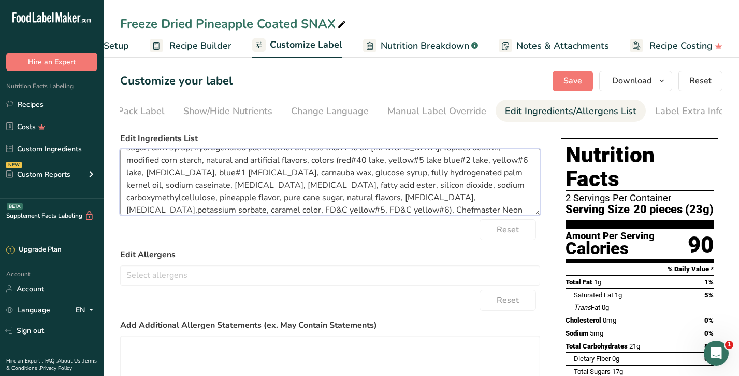
scroll to position [21, 0]
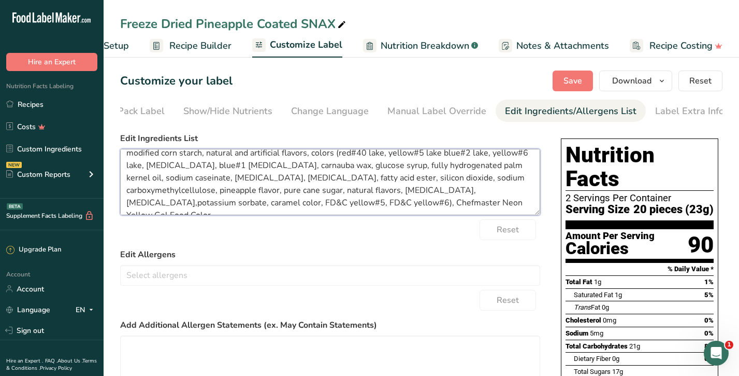
click at [413, 194] on textarea "sugar, corn syrup, hydrogenated palm kernel oil; less than 2% of: citric acid, …" at bounding box center [330, 182] width 420 height 66
click at [416, 194] on textarea "sugar, corn syrup, hydrogenated palm kernel oil; less than 2% of: citric acid, …" at bounding box center [330, 182] width 420 height 66
drag, startPoint x: 250, startPoint y: 192, endPoint x: 191, endPoint y: 198, distance: 59.8
click at [191, 198] on textarea "sugar, corn syrup, hydrogenated palm kernel oil; less than 2% of: citric acid, …" at bounding box center [330, 182] width 420 height 66
click at [229, 206] on textarea "sugar, corn syrup, hydrogenated palm kernel oil; less than 2% of: citric acid, …" at bounding box center [330, 182] width 420 height 66
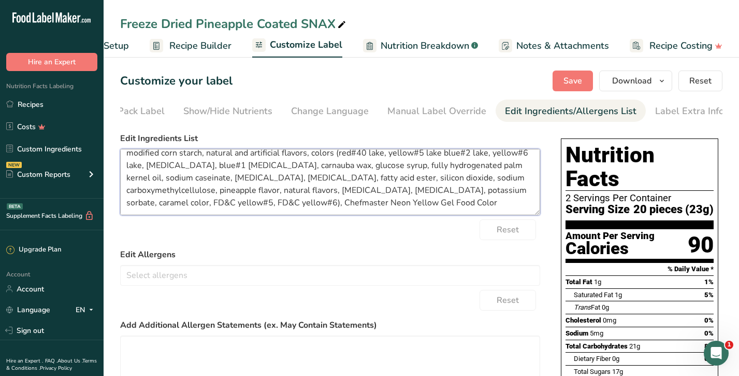
drag, startPoint x: 233, startPoint y: 204, endPoint x: 403, endPoint y: 206, distance: 169.9
click at [403, 206] on textarea "sugar, corn syrup, hydrogenated palm kernel oil; less than 2% of: citric acid, …" at bounding box center [330, 182] width 420 height 66
type textarea "sugar, corn syrup, hydrogenated palm kernel oil; less than 2% of: citric acid, …"
click at [582, 78] on span "Save" at bounding box center [573, 81] width 19 height 12
click at [52, 106] on link "Recipes" at bounding box center [52, 104] width 104 height 20
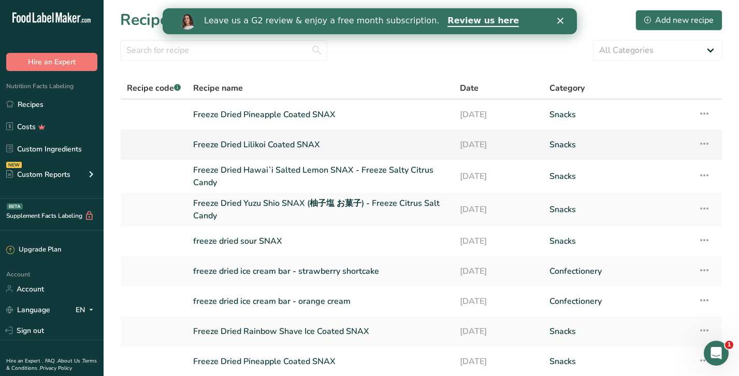
click at [274, 141] on link "Freeze Dried Lilikoi Coated SNAX" at bounding box center [320, 145] width 254 height 22
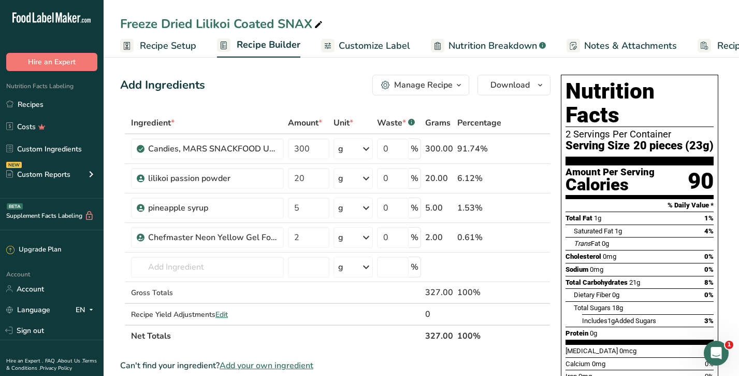
click at [398, 45] on span "Customize Label" at bounding box center [374, 46] width 71 height 14
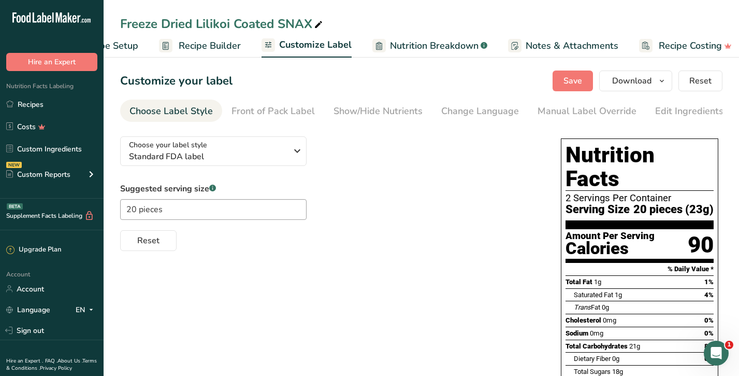
scroll to position [0, 67]
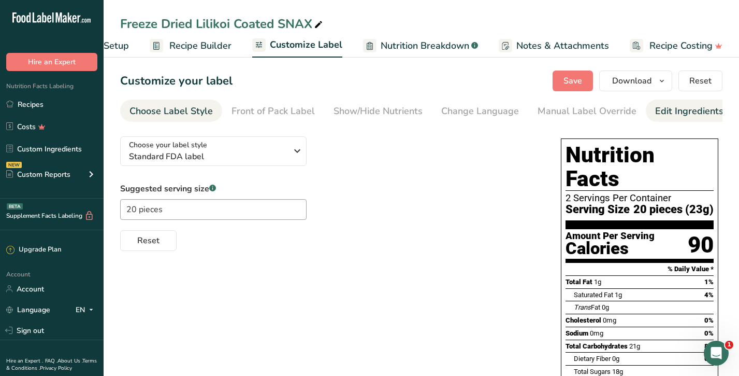
click at [671, 117] on div "Edit Ingredients/Allergens List" at bounding box center [721, 111] width 132 height 14
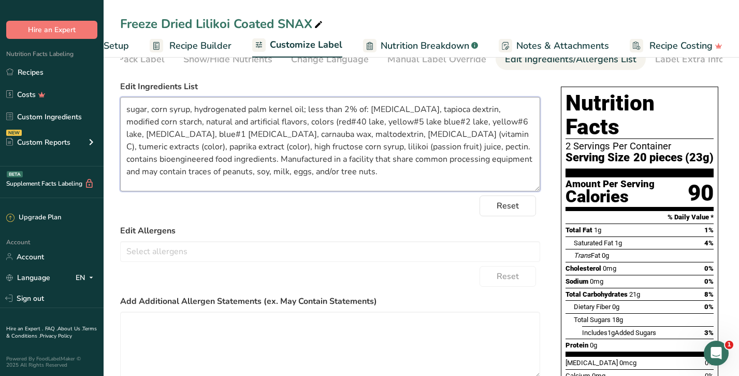
scroll to position [0, 0]
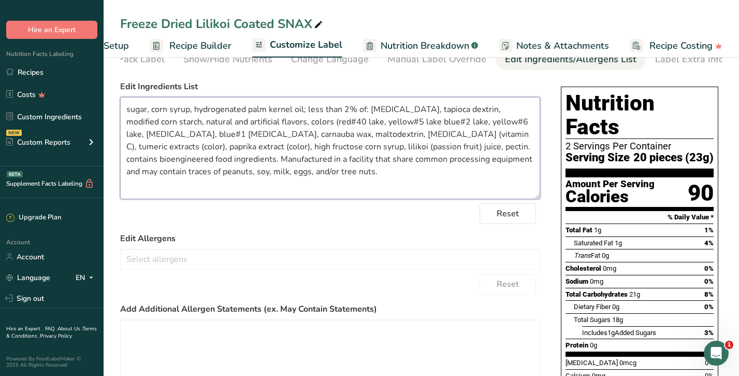
drag, startPoint x: 537, startPoint y: 164, endPoint x: 540, endPoint y: 212, distance: 47.8
click at [542, 213] on div "Choose your label style Standard FDA label USA (FDA) Standard FDA label Tabular…" at bounding box center [421, 348] width 602 height 545
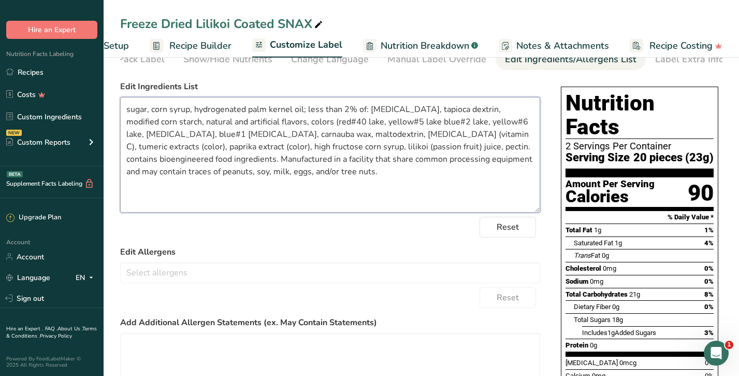
drag, startPoint x: 434, startPoint y: 150, endPoint x: 442, endPoint y: 169, distance: 20.9
click at [442, 169] on textarea "sugar, corn syrup, hydrogenated palm kernel oil; less than 2% of: citric acid, …" at bounding box center [330, 155] width 420 height 116
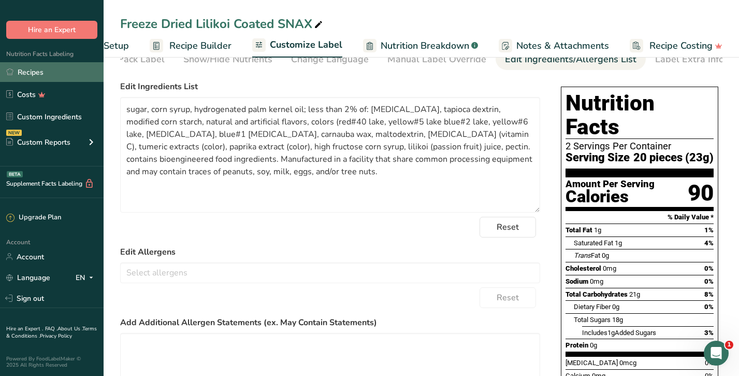
click at [54, 74] on link "Recipes" at bounding box center [52, 72] width 104 height 20
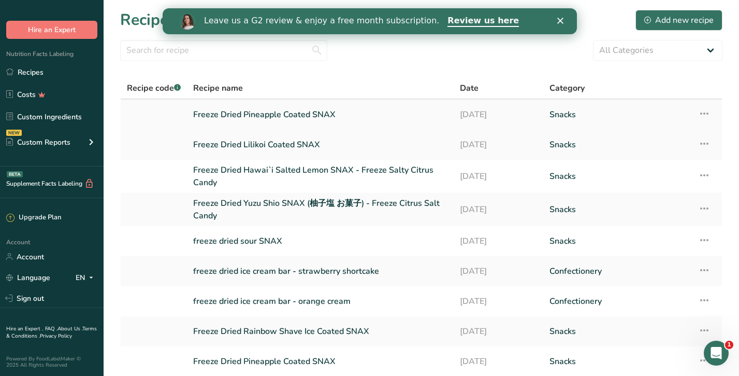
click at [282, 113] on link "Freeze Dried Pineapple Coated SNAX" at bounding box center [320, 115] width 254 height 22
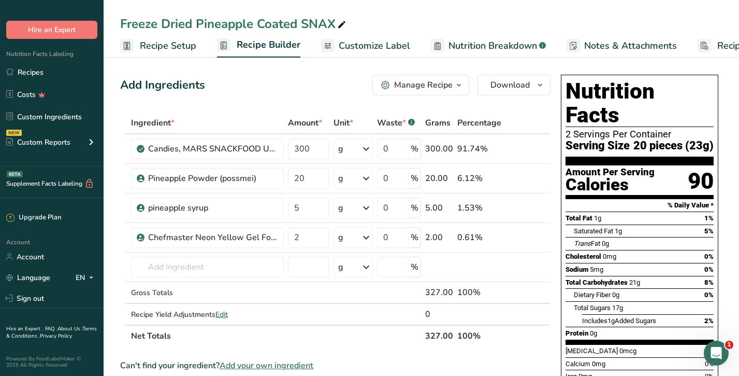
click at [382, 45] on span "Customize Label" at bounding box center [374, 46] width 71 height 14
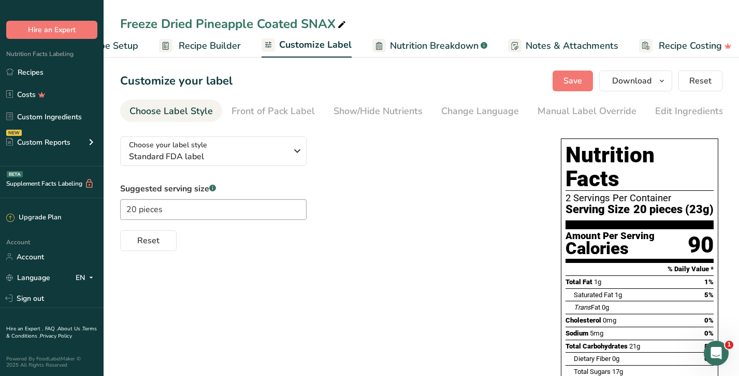
scroll to position [0, 67]
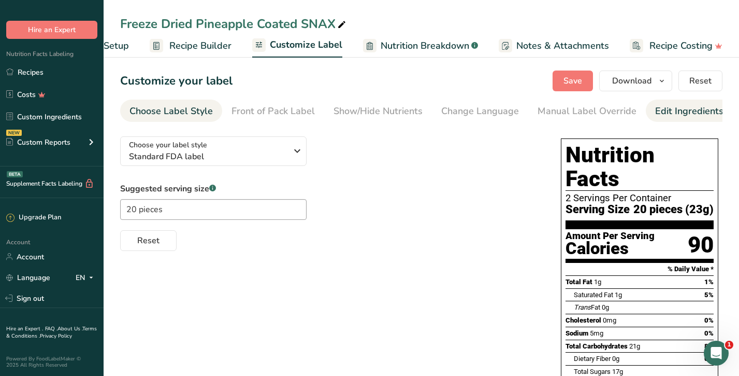
click at [663, 110] on div "Edit Ingredients/Allergens List" at bounding box center [721, 111] width 132 height 14
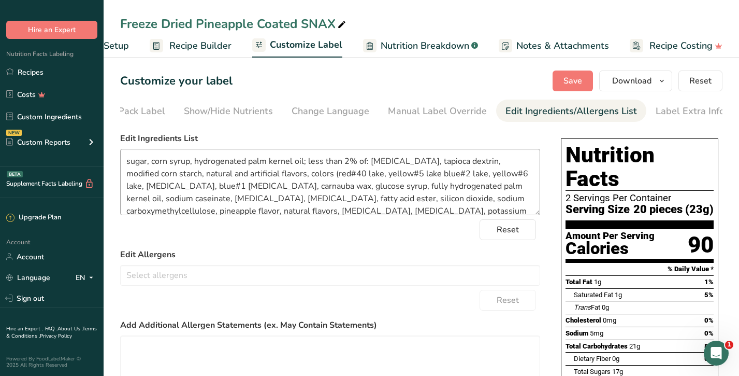
scroll to position [0, 150]
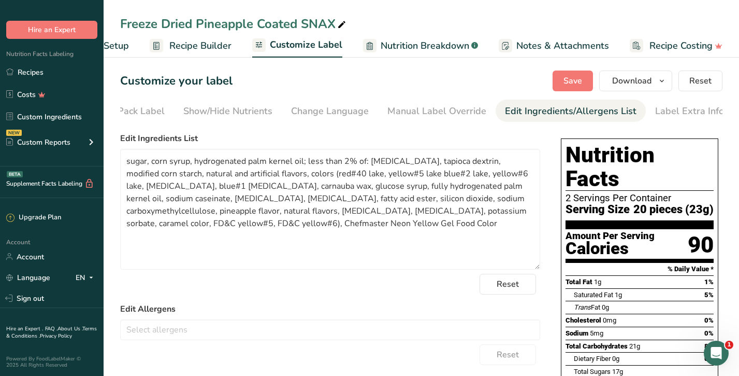
drag, startPoint x: 537, startPoint y: 215, endPoint x: 546, endPoint y: 283, distance: 68.5
click at [416, 230] on textarea "sugar, corn syrup, hydrogenated palm kernel oil; less than 2% of: citric acid, …" at bounding box center [330, 216] width 420 height 134
paste textarea "ontains bioengineered food ingredients. Manufactured in a facility that share c…"
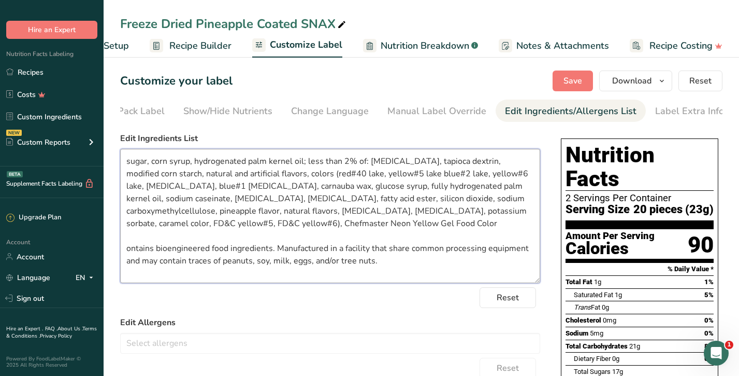
drag, startPoint x: 388, startPoint y: 225, endPoint x: 225, endPoint y: 228, distance: 163.2
click at [225, 228] on textarea "sugar, corn syrup, hydrogenated palm kernel oil; less than 2% of: citric acid, …" at bounding box center [330, 216] width 420 height 134
click at [184, 189] on textarea "sugar, corn syrup, hydrogenated palm kernel oil; less than 2% of: citric acid, …" at bounding box center [330, 216] width 420 height 134
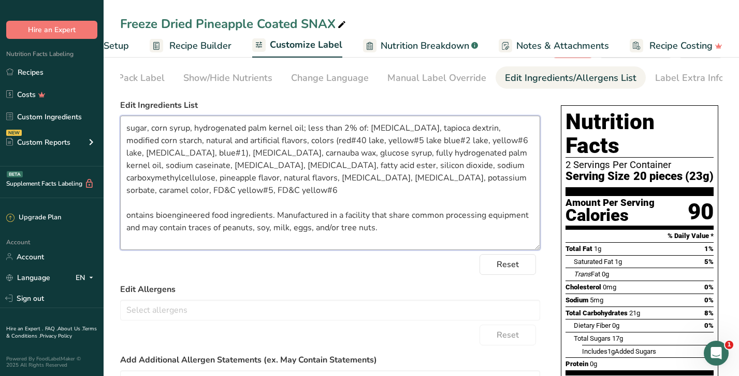
scroll to position [52, 0]
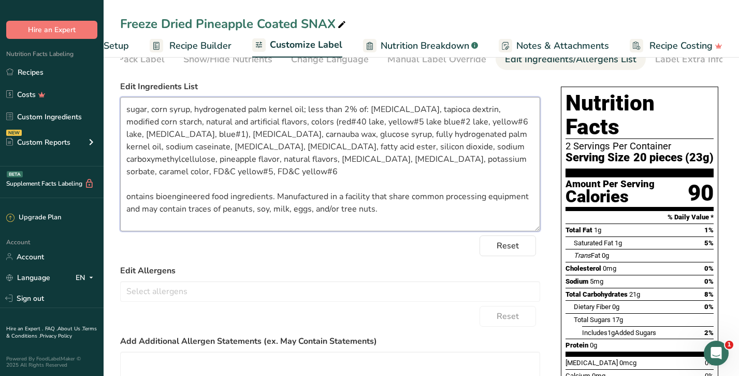
click at [126, 199] on textarea "sugar, corn syrup, hydrogenated palm kernel oil; less than 2% of: citric acid, …" at bounding box center [330, 164] width 420 height 134
click at [236, 171] on textarea "sugar, corn syrup, hydrogenated palm kernel oil; less than 2% of: citric acid, …" at bounding box center [330, 164] width 420 height 134
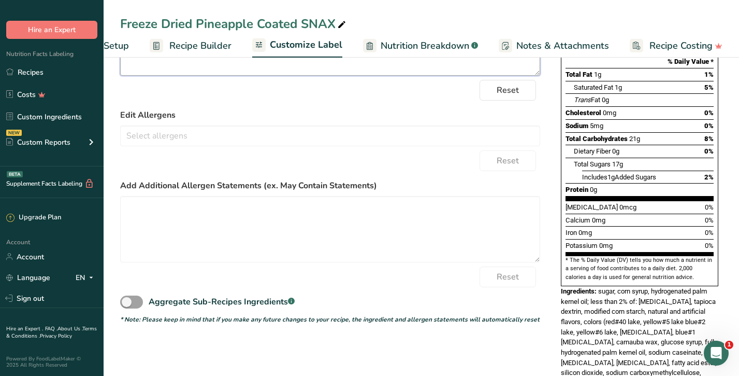
scroll to position [0, 0]
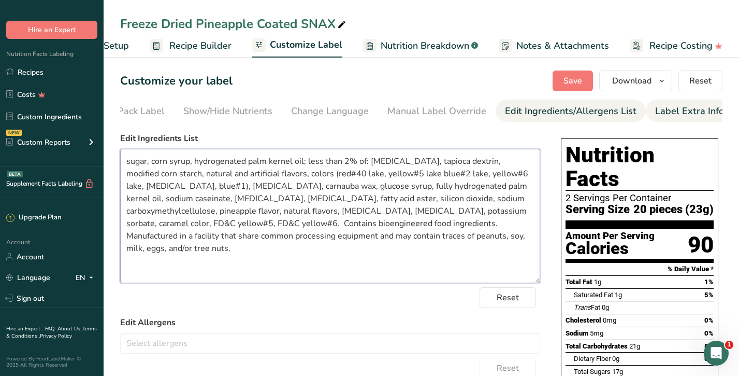
type textarea "sugar, corn syrup, hydrogenated palm kernel oil; less than 2% of: [MEDICAL_DATA…"
click at [695, 110] on div "Label Extra Info" at bounding box center [689, 111] width 69 height 14
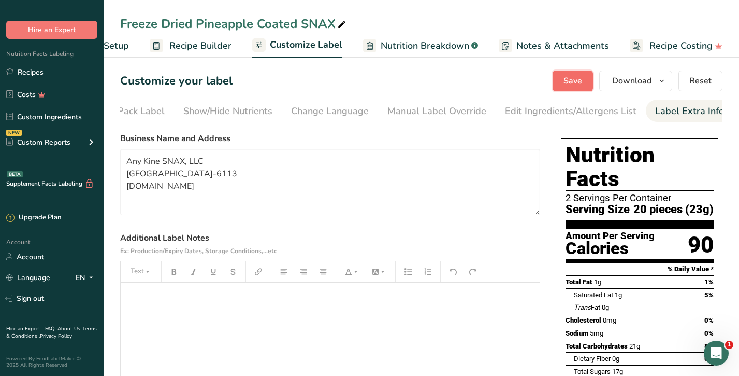
click at [567, 77] on span "Save" at bounding box center [573, 81] width 19 height 12
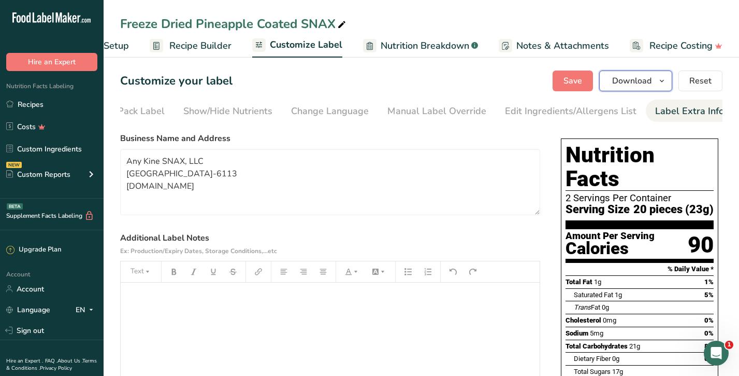
click at [658, 82] on span "button" at bounding box center [662, 81] width 12 height 12
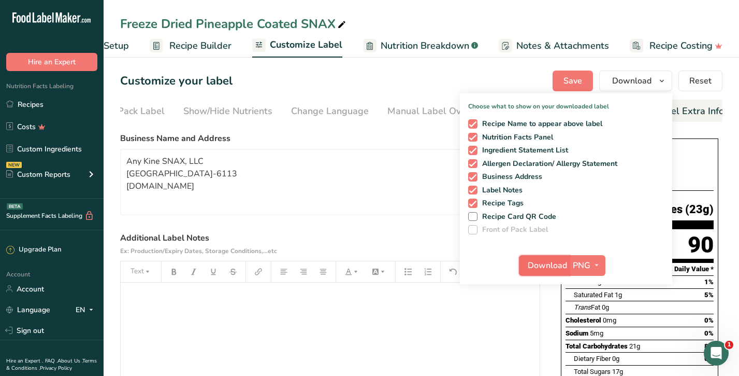
click at [559, 265] on span "Download" at bounding box center [547, 265] width 39 height 12
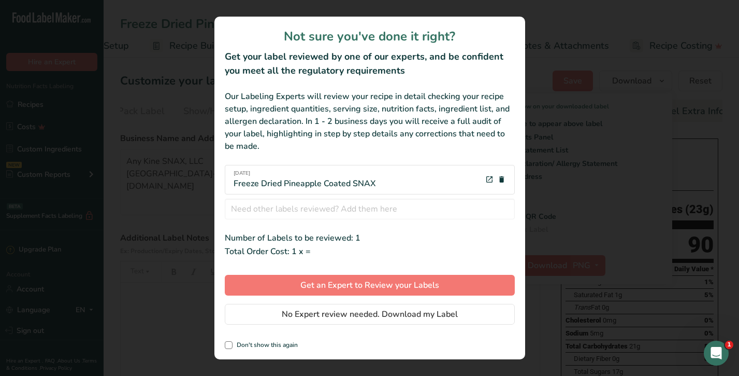
scroll to position [0, 60]
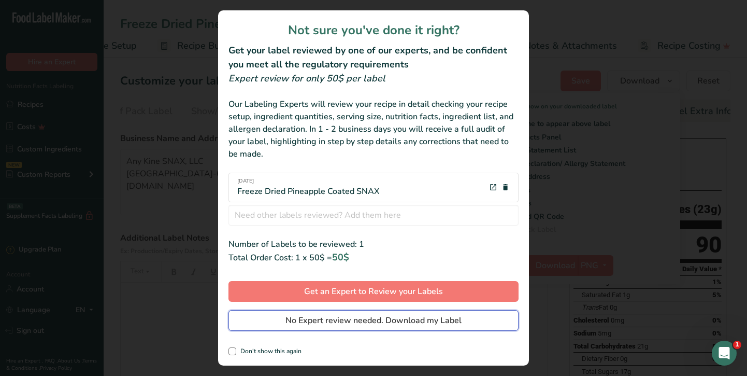
click at [392, 319] on span "No Expert review needed. Download my Label" at bounding box center [373, 320] width 176 height 12
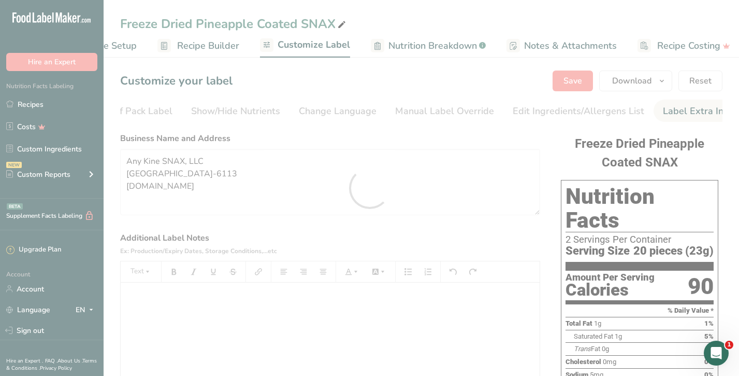
scroll to position [0, 0]
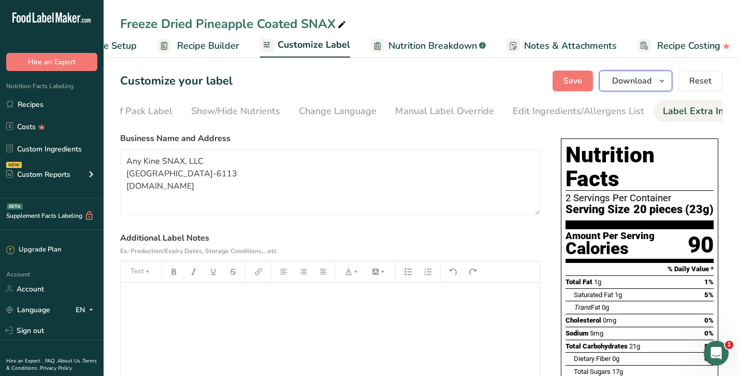
click at [668, 76] on span "button" at bounding box center [662, 81] width 12 height 12
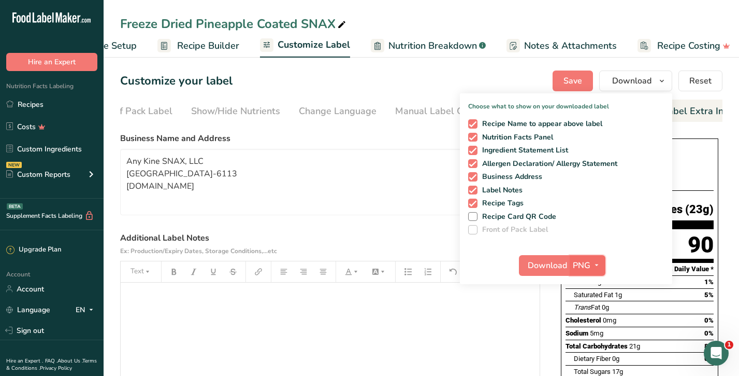
click at [600, 267] on icon "button" at bounding box center [597, 264] width 8 height 13
click at [518, 337] on div "﻿" at bounding box center [330, 346] width 419 height 129
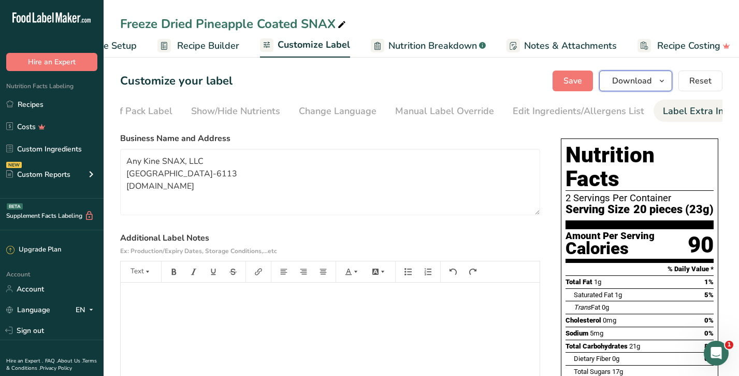
click at [665, 80] on icon "button" at bounding box center [662, 81] width 8 height 13
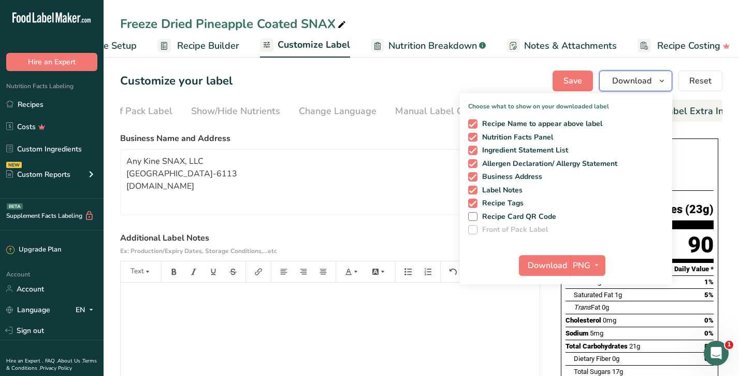
click at [665, 80] on icon "button" at bounding box center [662, 81] width 8 height 13
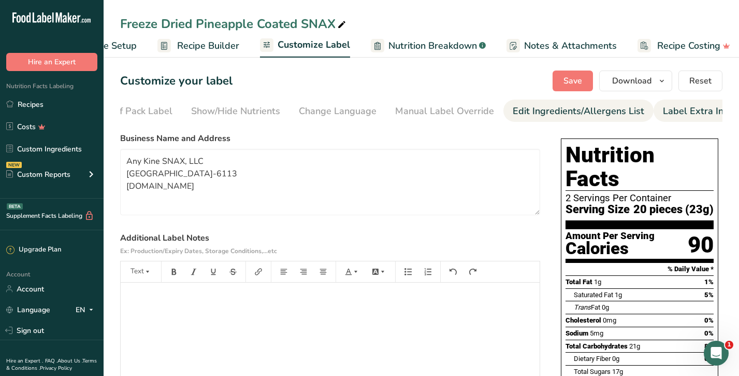
drag, startPoint x: 665, startPoint y: 111, endPoint x: 518, endPoint y: 111, distance: 146.1
click at [518, 111] on ul "Choose Label Style Front of Pack Label Show/Hide Nutrients Change Language Manu…" at bounding box center [279, 110] width 602 height 22
drag, startPoint x: 709, startPoint y: 109, endPoint x: 670, endPoint y: 115, distance: 39.9
click at [670, 115] on div "Label Extra Info" at bounding box center [697, 111] width 69 height 14
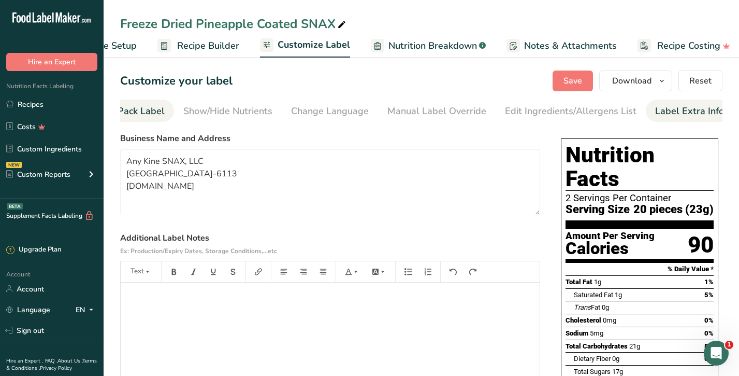
click at [137, 113] on div "Front of Pack Label" at bounding box center [122, 111] width 83 height 14
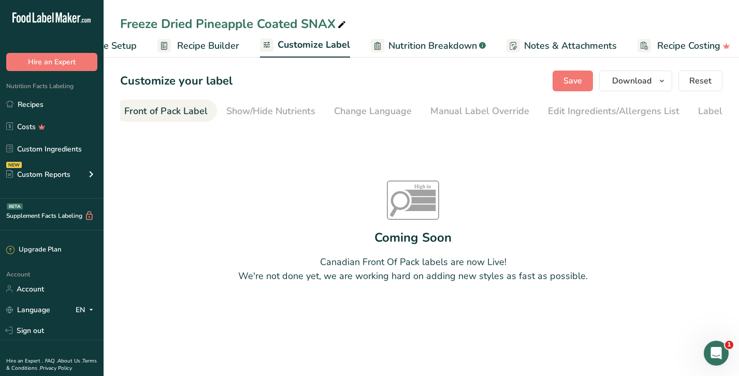
scroll to position [0, 100]
click at [308, 41] on span "Customize Label" at bounding box center [314, 45] width 73 height 14
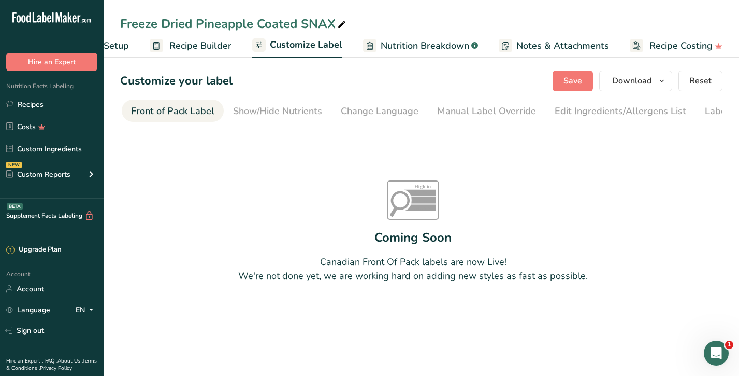
click at [198, 44] on span "Recipe Builder" at bounding box center [200, 46] width 62 height 14
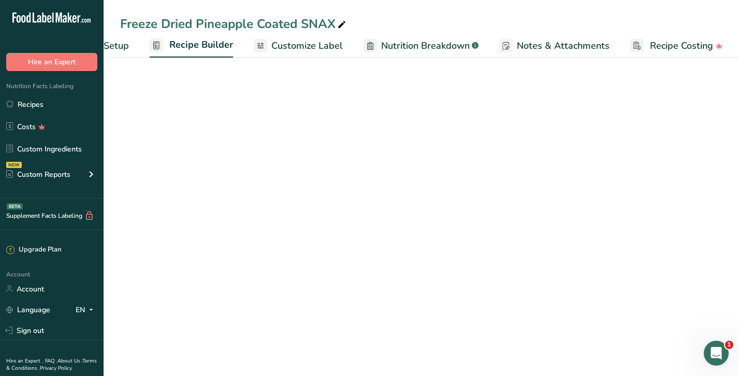
scroll to position [0, 67]
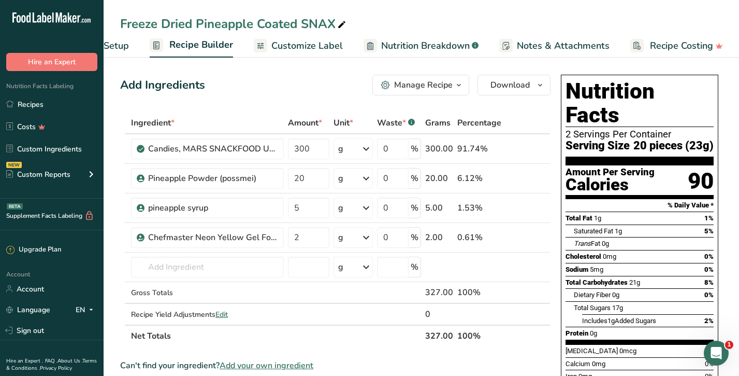
click at [117, 45] on span "Recipe Setup" at bounding box center [101, 46] width 56 height 14
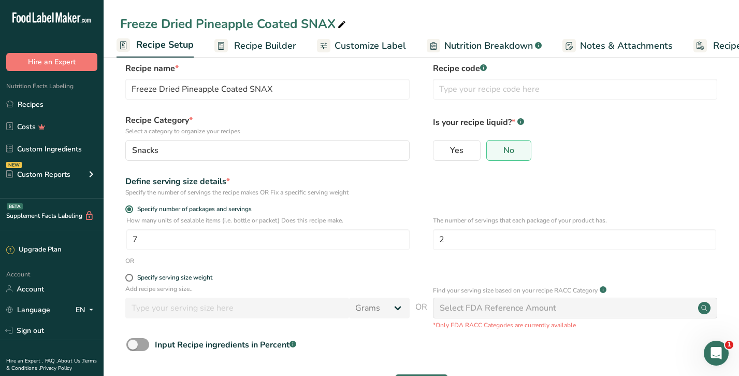
scroll to position [54, 0]
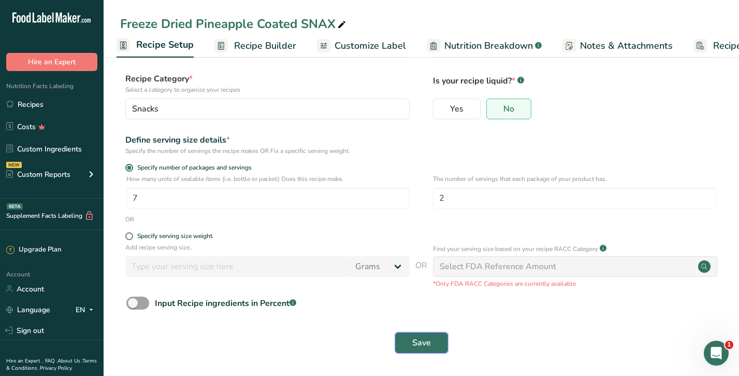
click at [415, 341] on span "Save" at bounding box center [421, 342] width 19 height 12
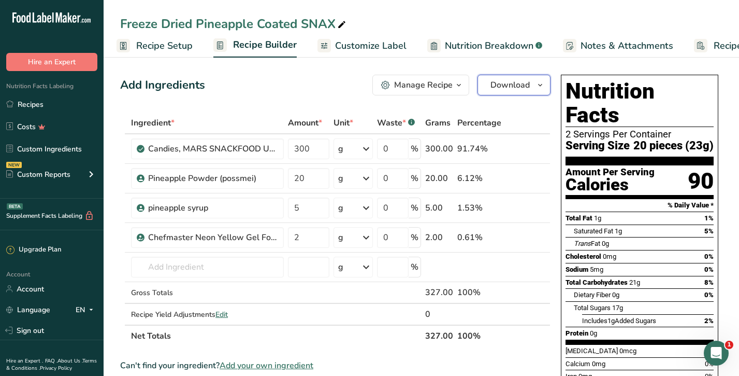
click at [540, 87] on icon "button" at bounding box center [540, 85] width 8 height 13
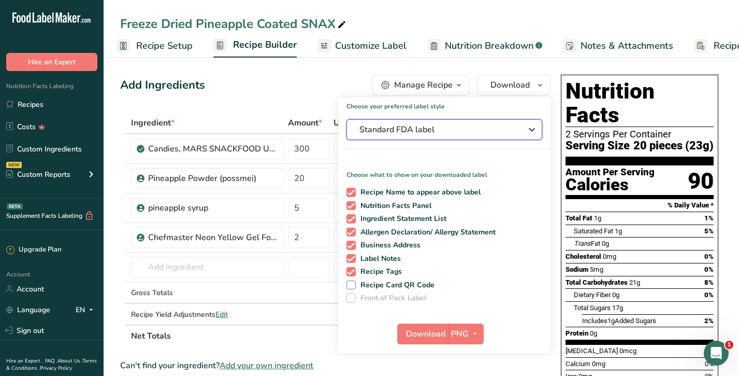
click at [519, 131] on div "Standard FDA label" at bounding box center [444, 129] width 170 height 12
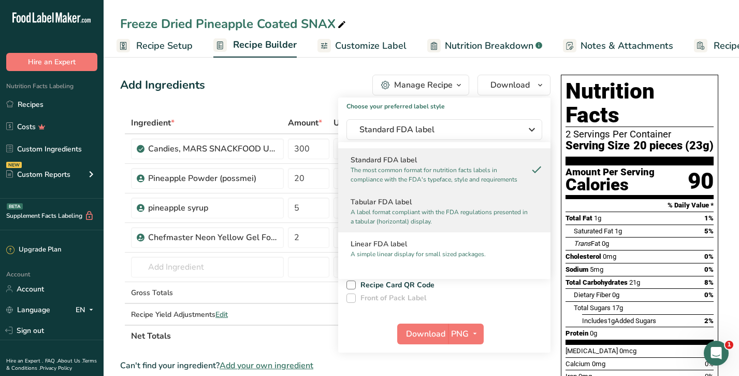
click at [452, 217] on p "A label format compliant with the FDA regulations presented in a tabular (horiz…" at bounding box center [440, 216] width 178 height 19
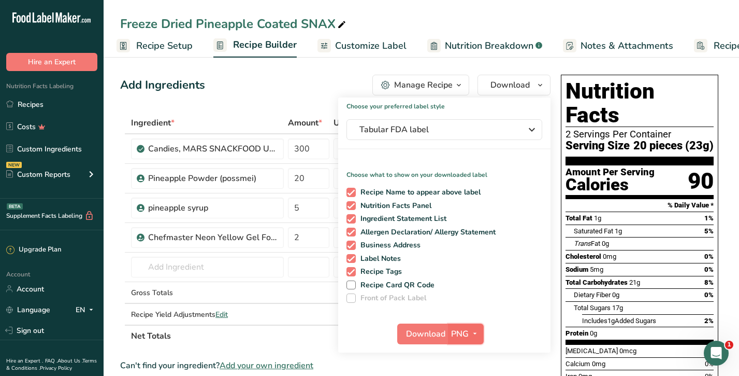
click at [451, 333] on span "PNG" at bounding box center [460, 333] width 18 height 12
click at [469, 351] on link "PNG" at bounding box center [467, 354] width 33 height 17
click at [442, 334] on span "Download" at bounding box center [425, 333] width 39 height 12
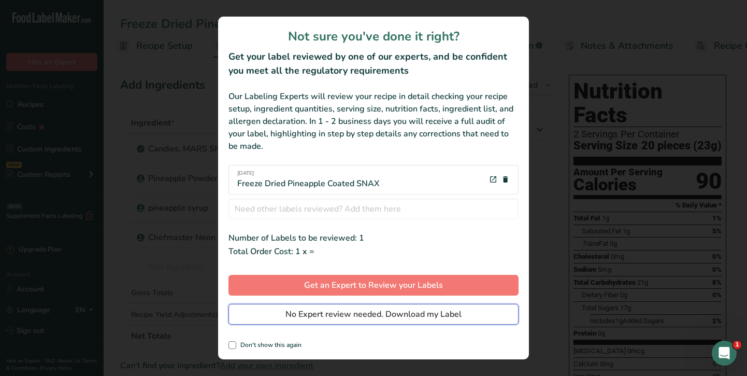
click at [428, 310] on span "No Expert review needed. Download my Label" at bounding box center [373, 314] width 176 height 12
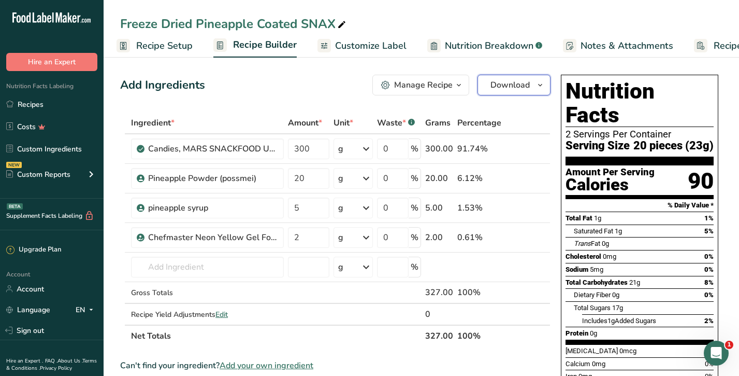
click at [529, 83] on span "Download" at bounding box center [509, 85] width 39 height 12
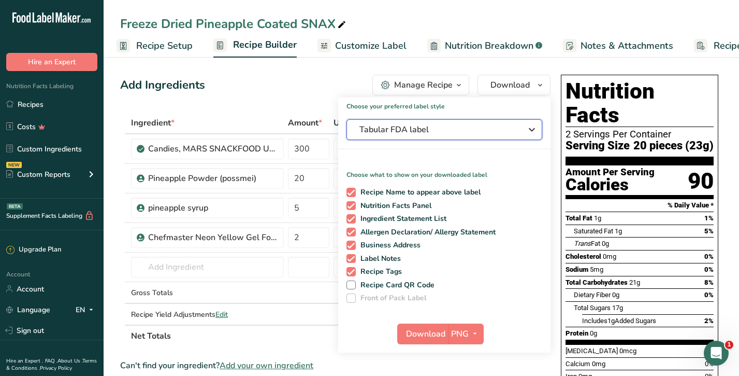
click at [490, 127] on span "Tabular FDA label" at bounding box center [436, 129] width 155 height 12
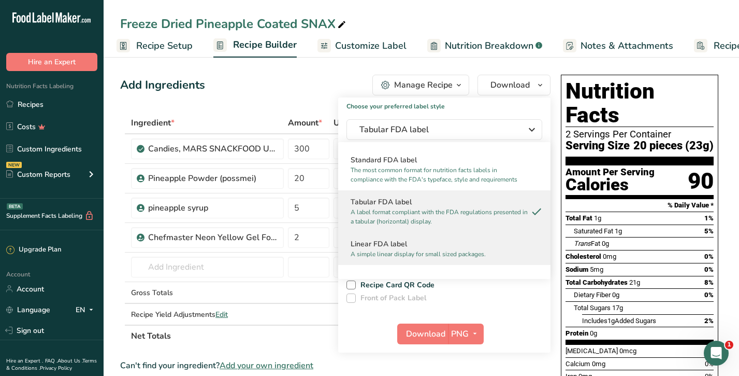
click at [415, 250] on p "A simple linear display for small sized packages." at bounding box center [440, 253] width 178 height 9
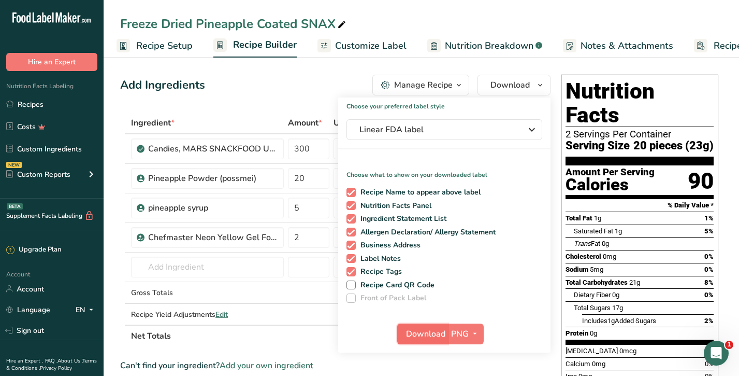
click at [439, 335] on span "Download" at bounding box center [425, 333] width 39 height 12
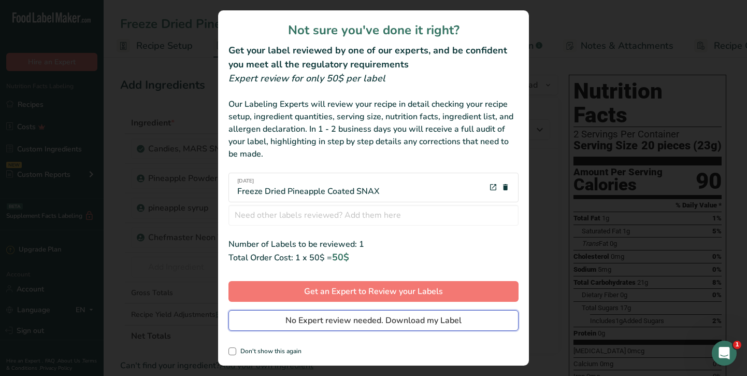
click at [428, 320] on span "No Expert review needed. Download my Label" at bounding box center [373, 320] width 176 height 12
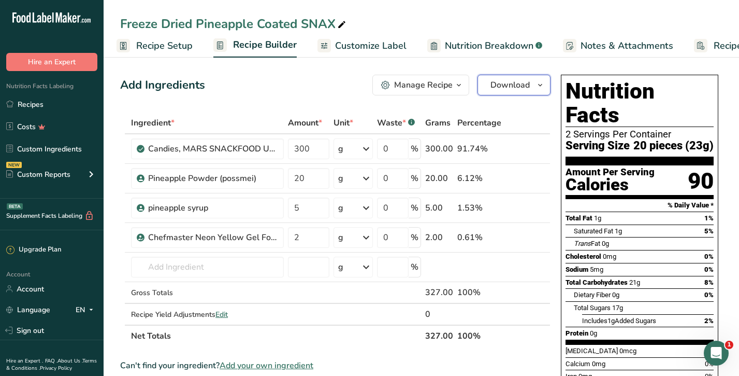
click at [540, 92] on button "Download" at bounding box center [514, 85] width 73 height 21
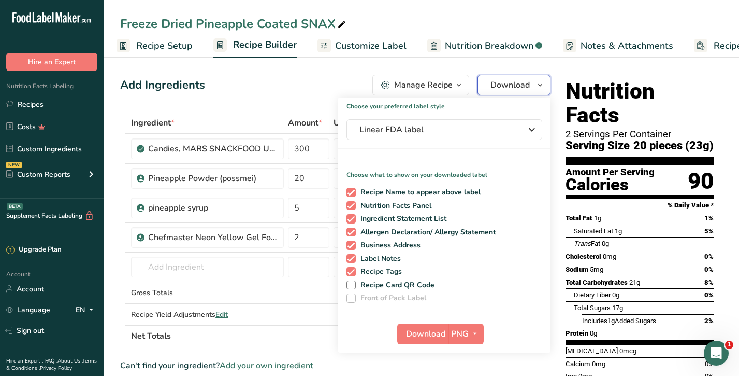
scroll to position [52, 0]
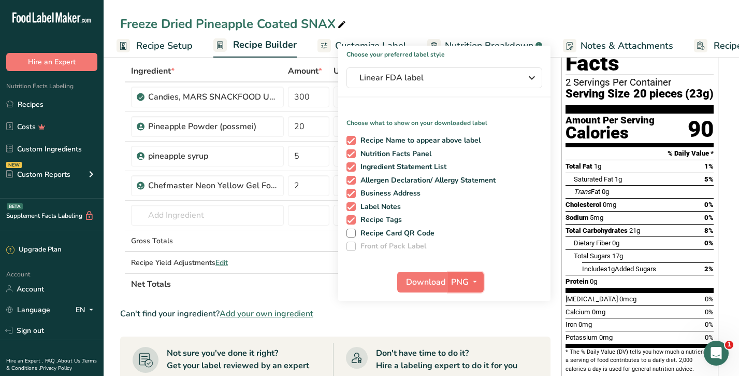
drag, startPoint x: 477, startPoint y: 291, endPoint x: 485, endPoint y: 272, distance: 20.2
click at [478, 286] on button "PNG" at bounding box center [466, 281] width 36 height 21
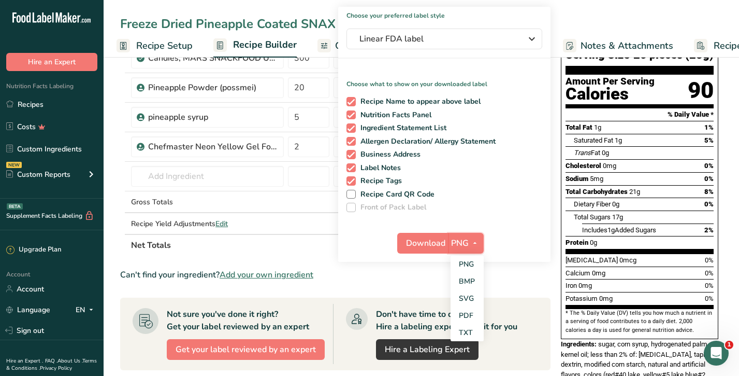
scroll to position [155, 0]
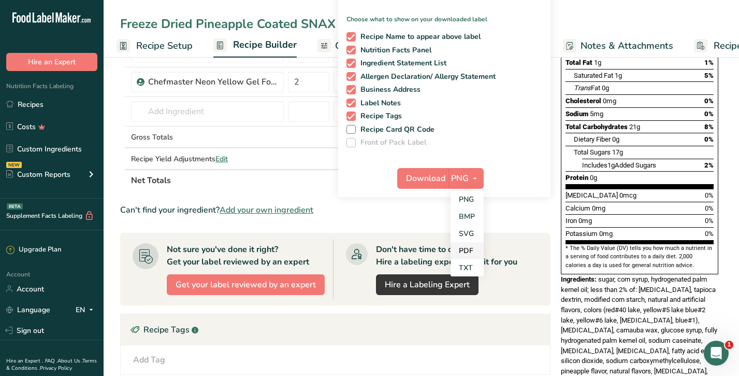
click at [467, 255] on link "PDF" at bounding box center [467, 250] width 33 height 17
click at [447, 179] on button "Download" at bounding box center [423, 178] width 51 height 21
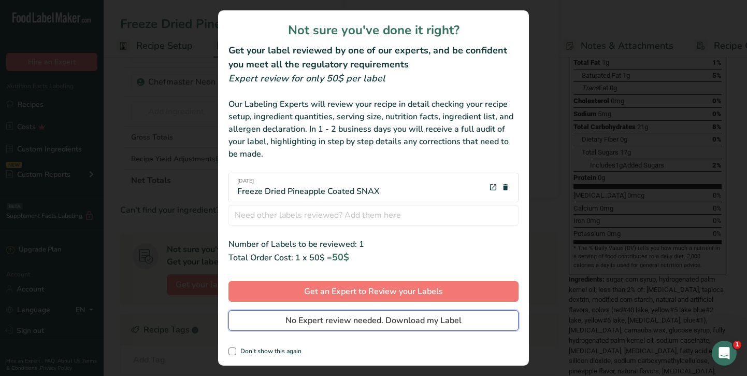
click at [410, 323] on span "No Expert review needed. Download my Label" at bounding box center [373, 320] width 176 height 12
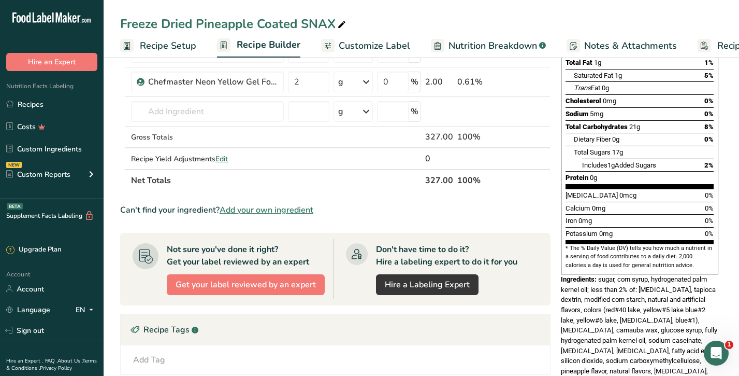
scroll to position [0, 4]
